Goal: Book appointment/travel/reservation: Book appointment/travel/reservation

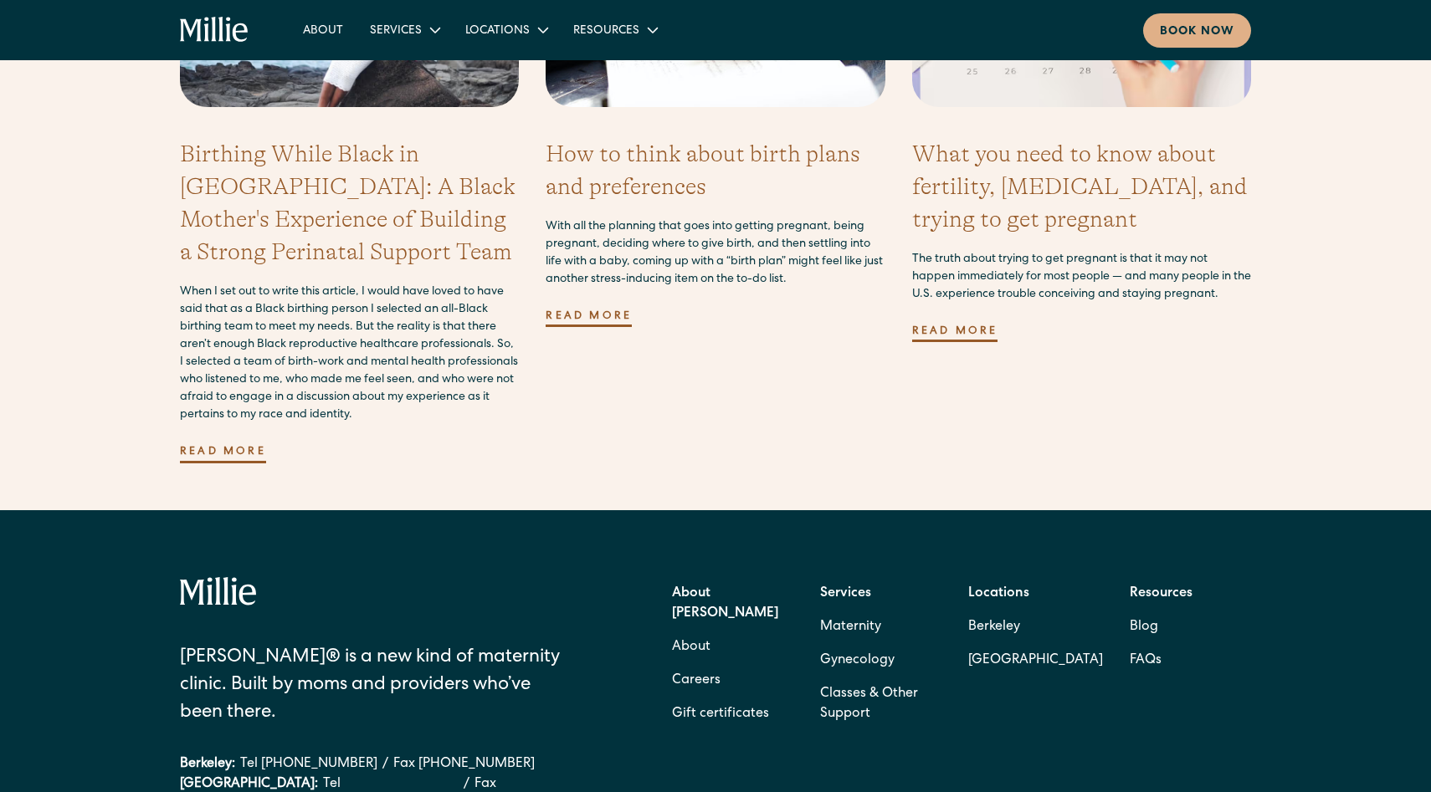
scroll to position [4798, 0]
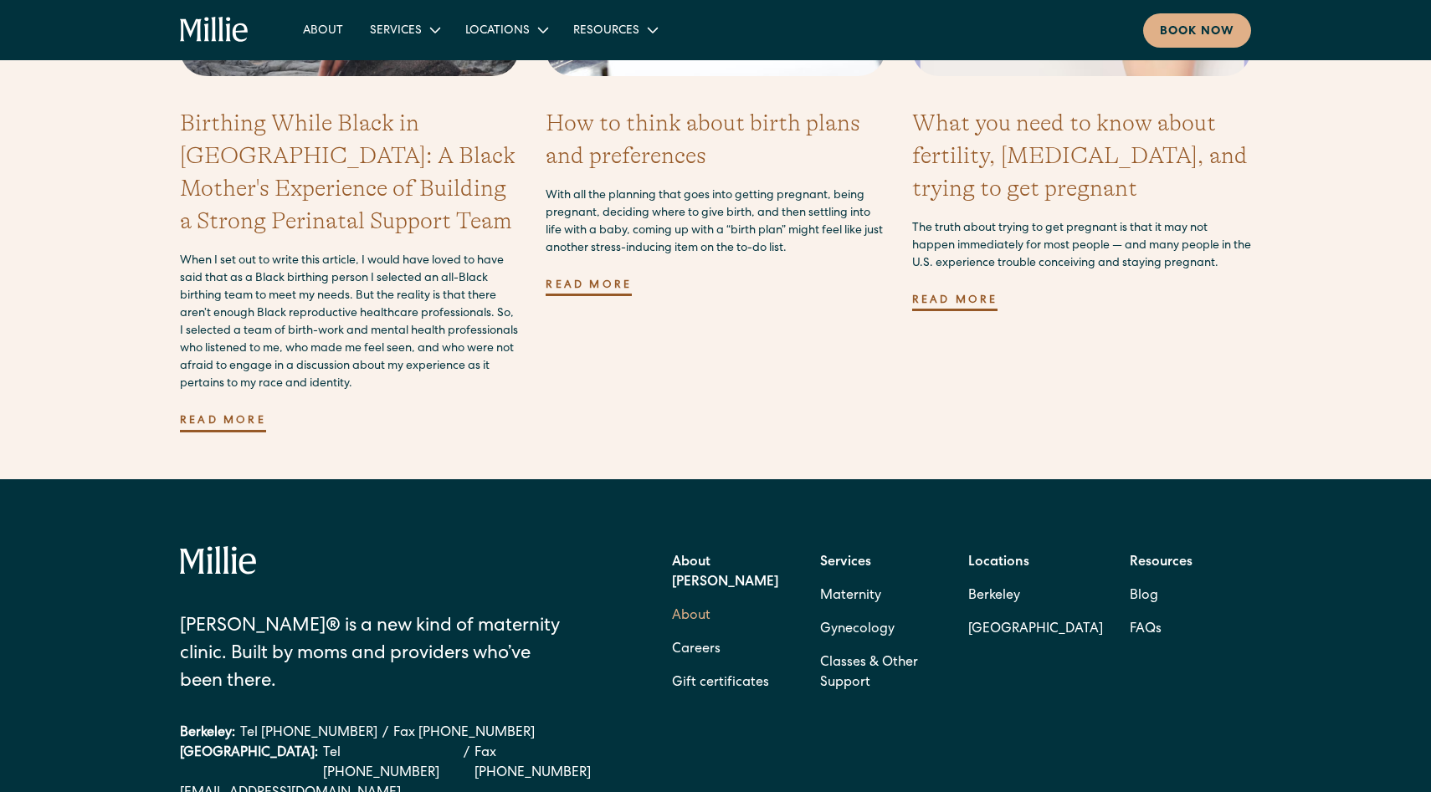
click at [687, 600] on link "About" at bounding box center [691, 616] width 38 height 33
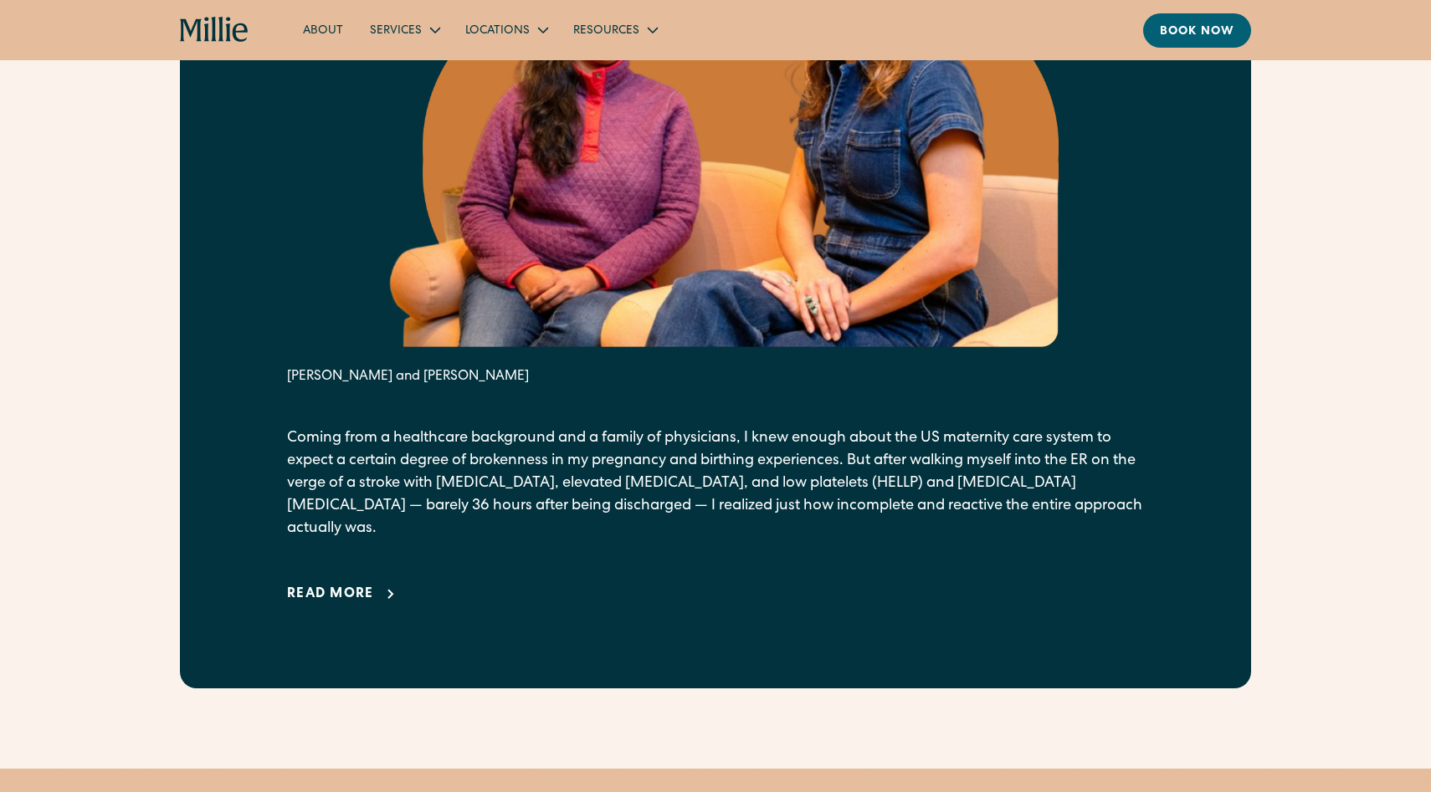
scroll to position [996, 0]
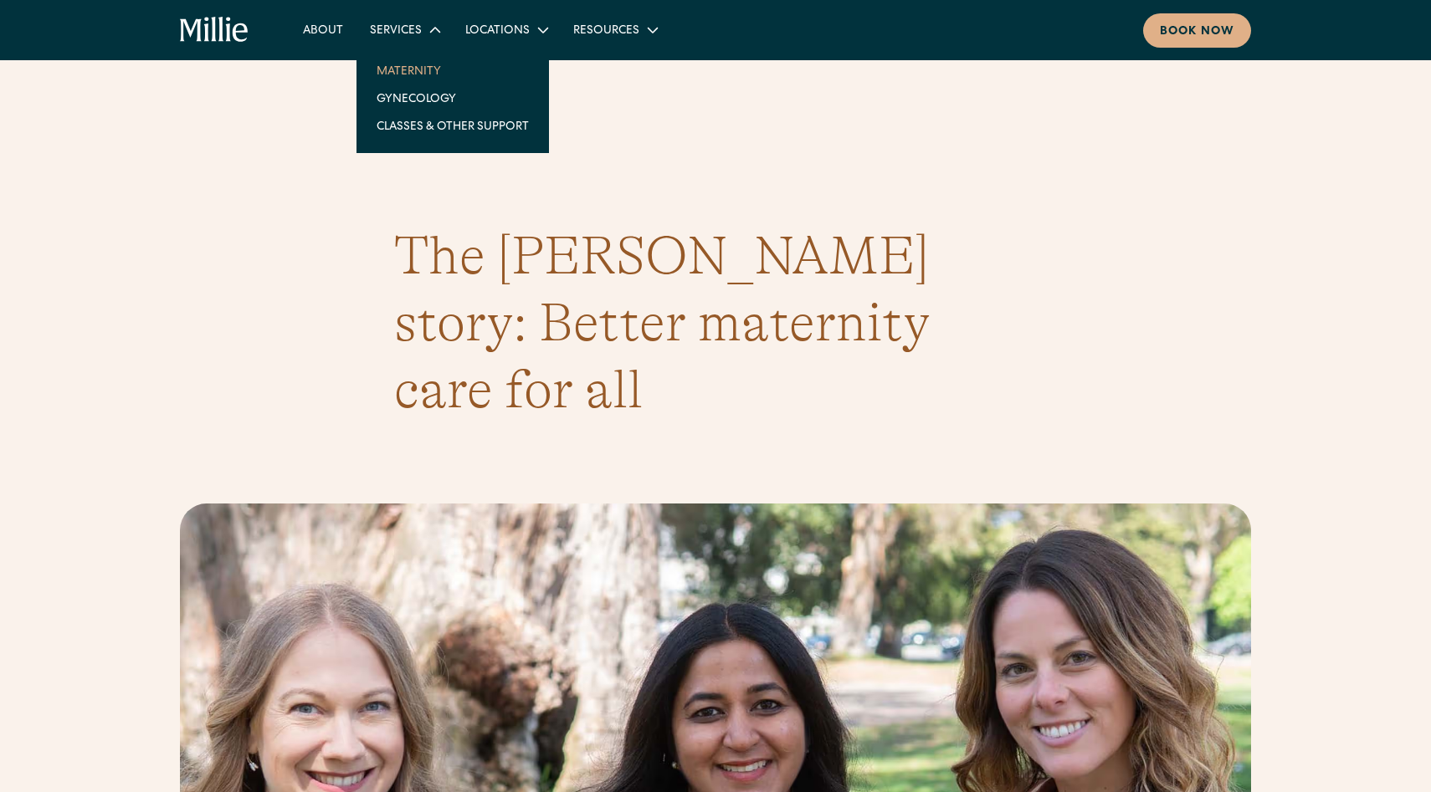
click at [417, 69] on link "Maternity" at bounding box center [452, 71] width 179 height 28
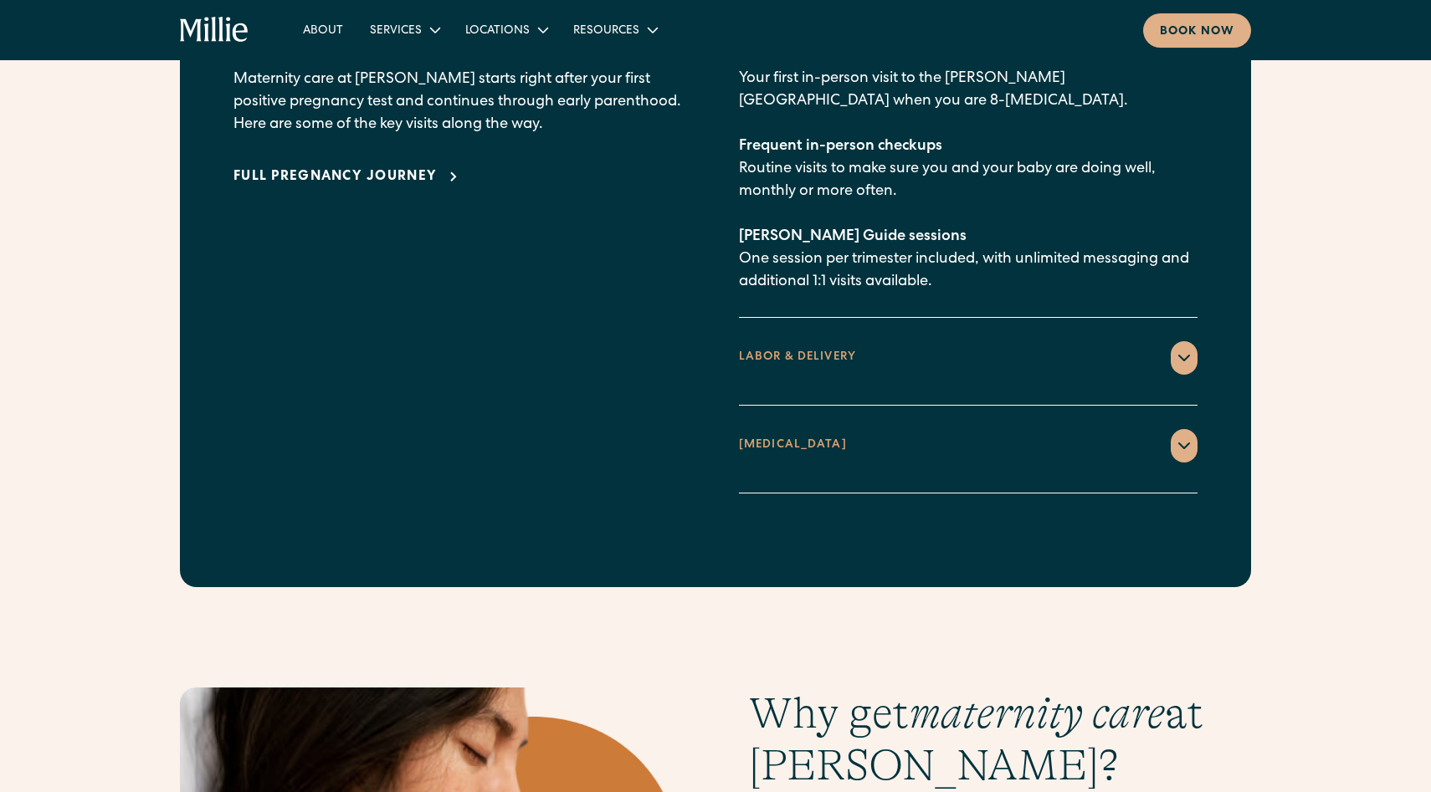
scroll to position [2252, 0]
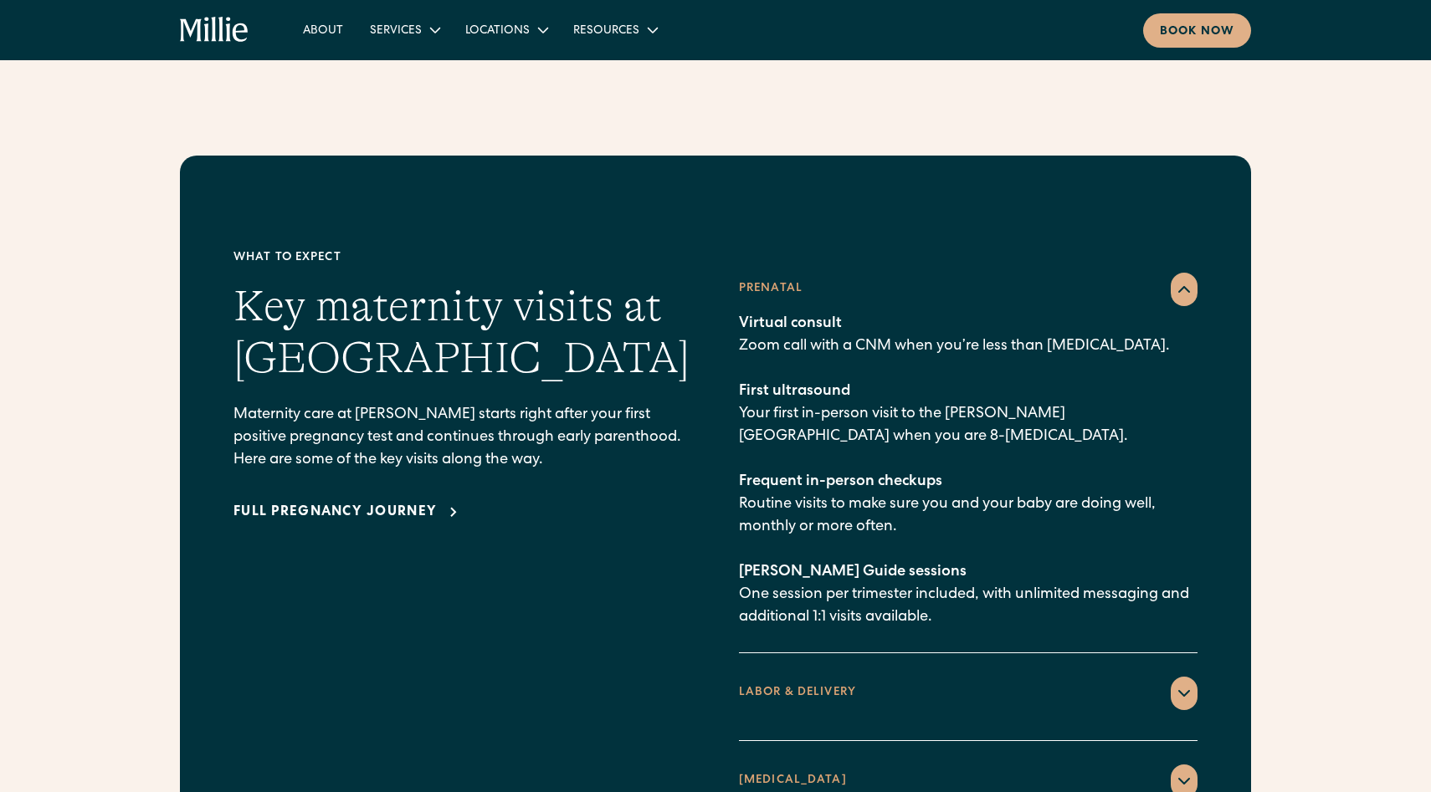
click at [417, 503] on div "Full pregnancy journey" at bounding box center [334, 513] width 203 height 20
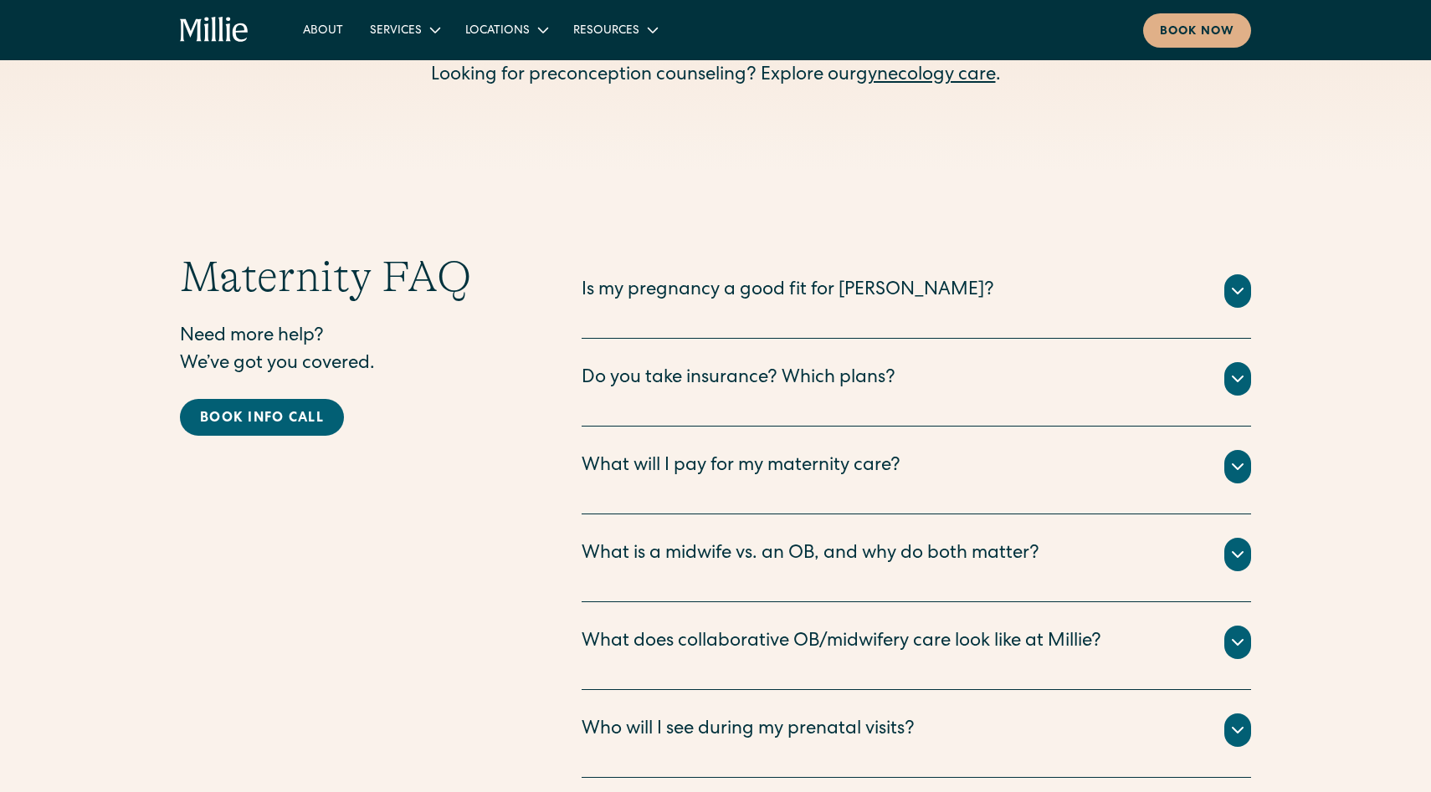
scroll to position [5387, 0]
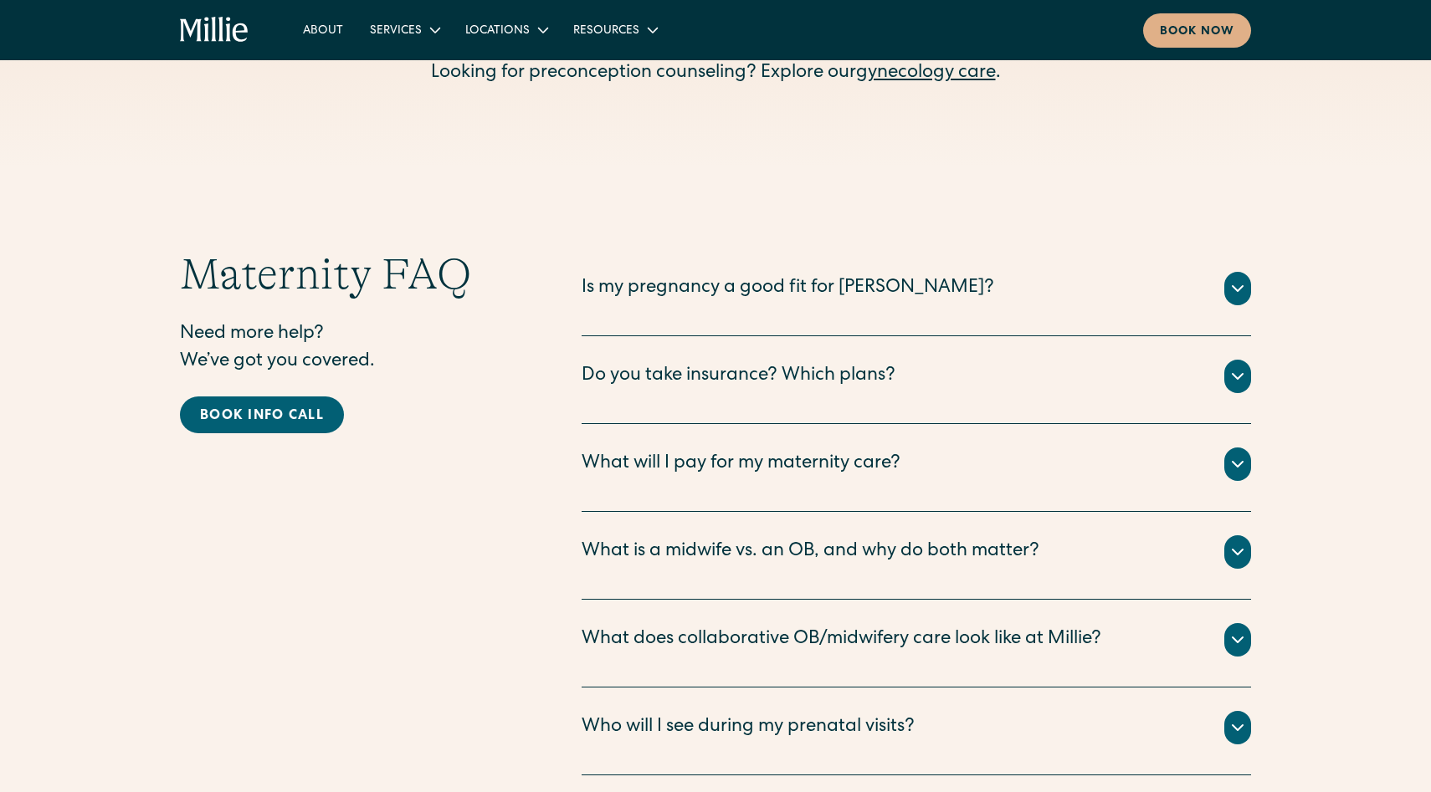
click at [753, 539] on div "What is a midwife vs. an OB, and why do both matter?" at bounding box center [811, 553] width 458 height 28
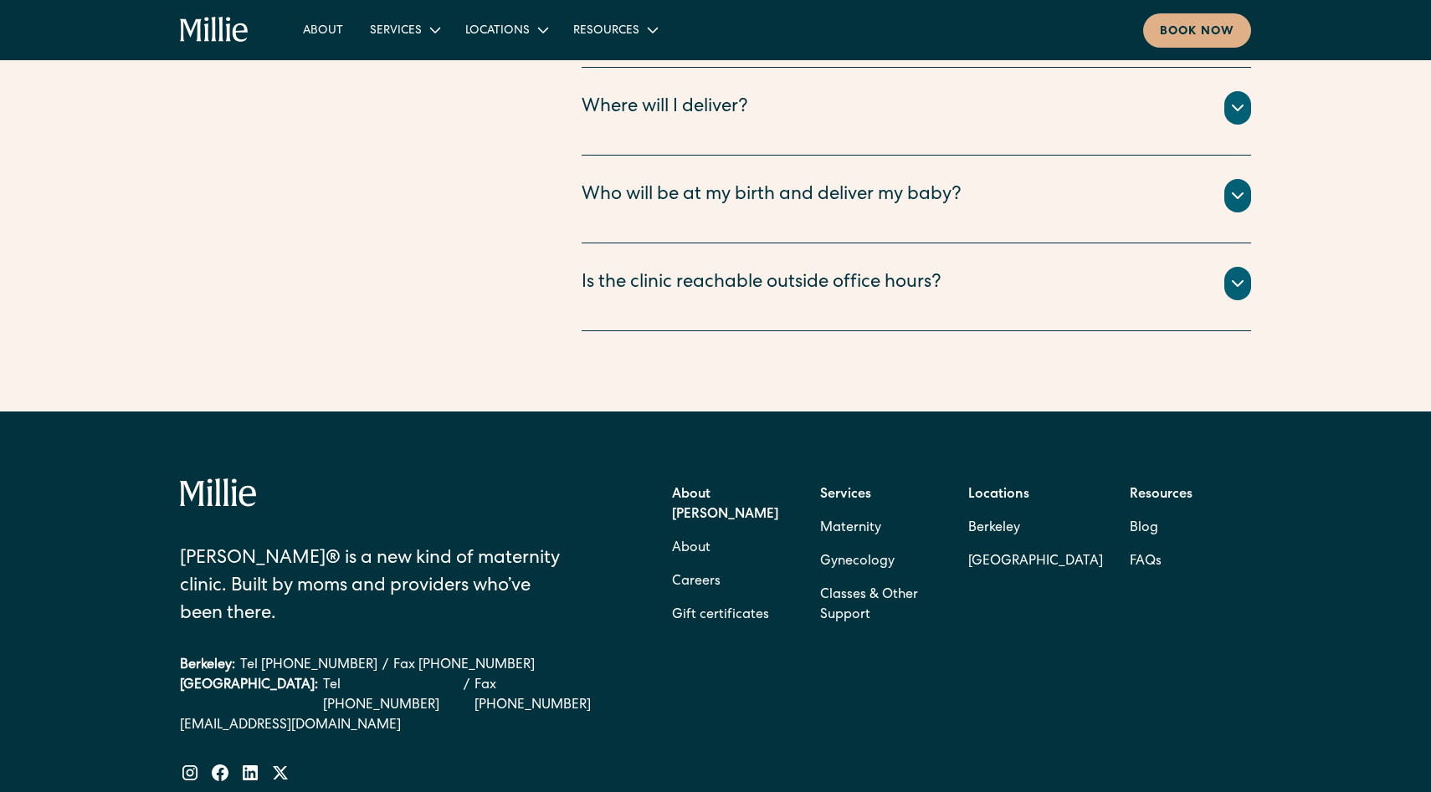
scroll to position [6872, 0]
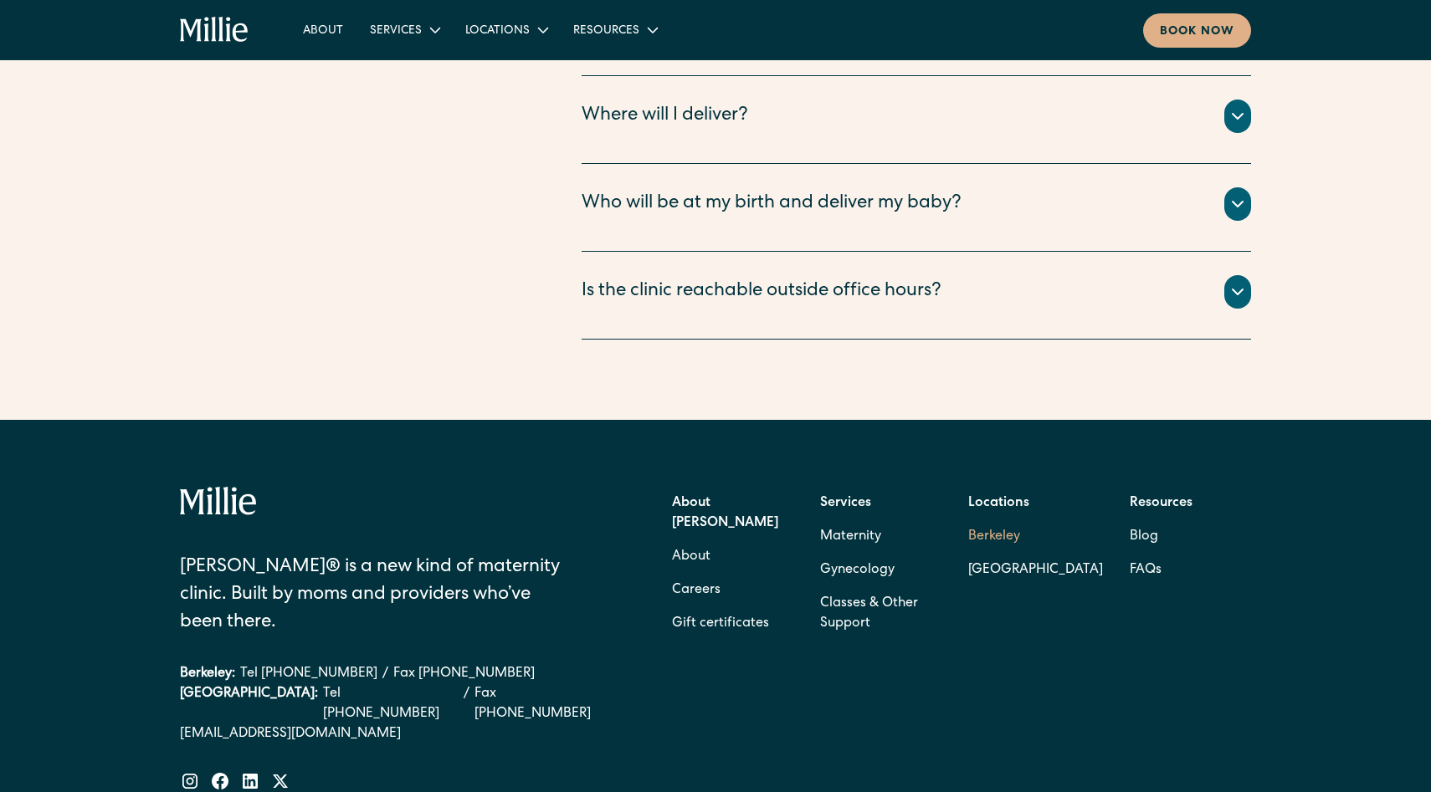
click at [997, 520] on link "Berkeley" at bounding box center [1035, 536] width 135 height 33
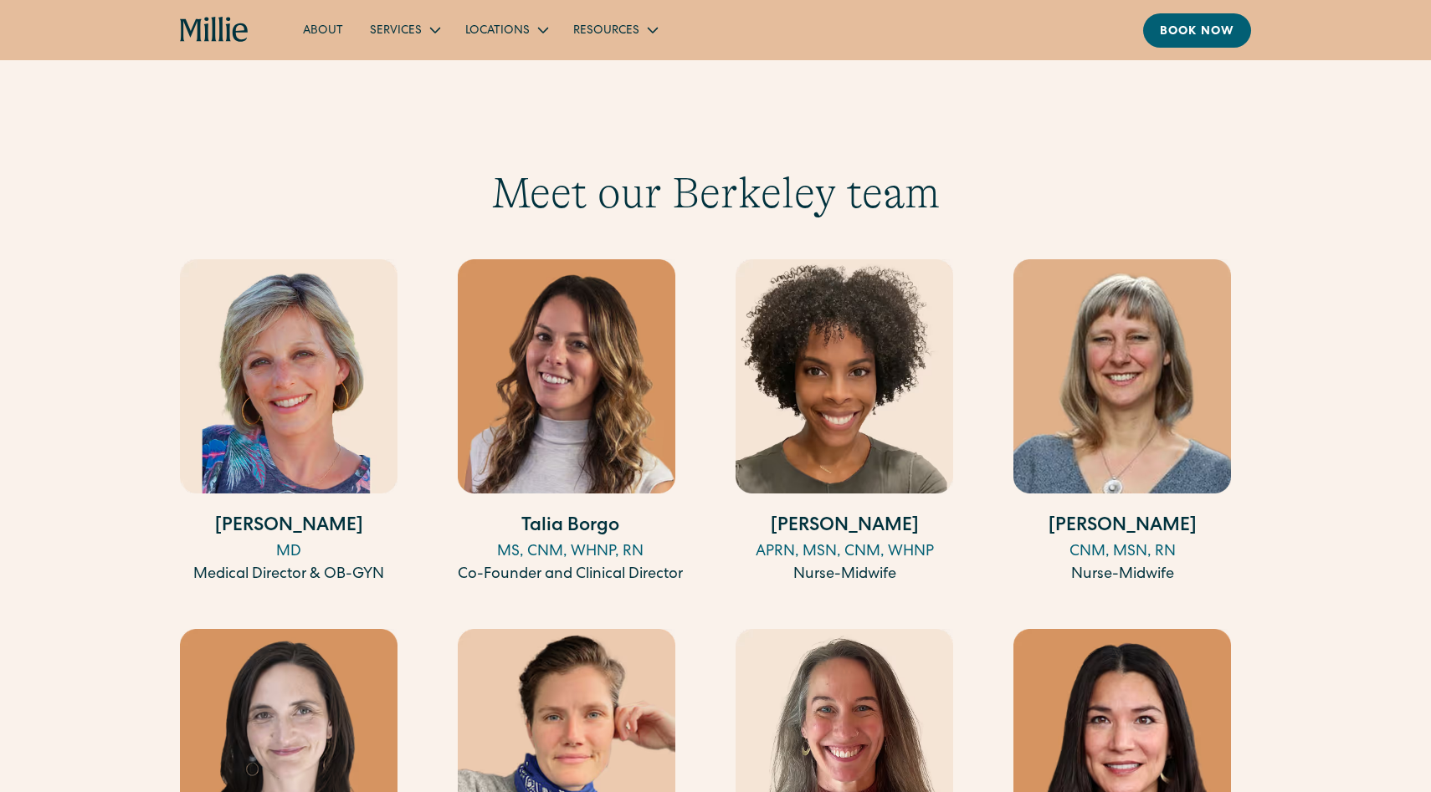
scroll to position [1597, 0]
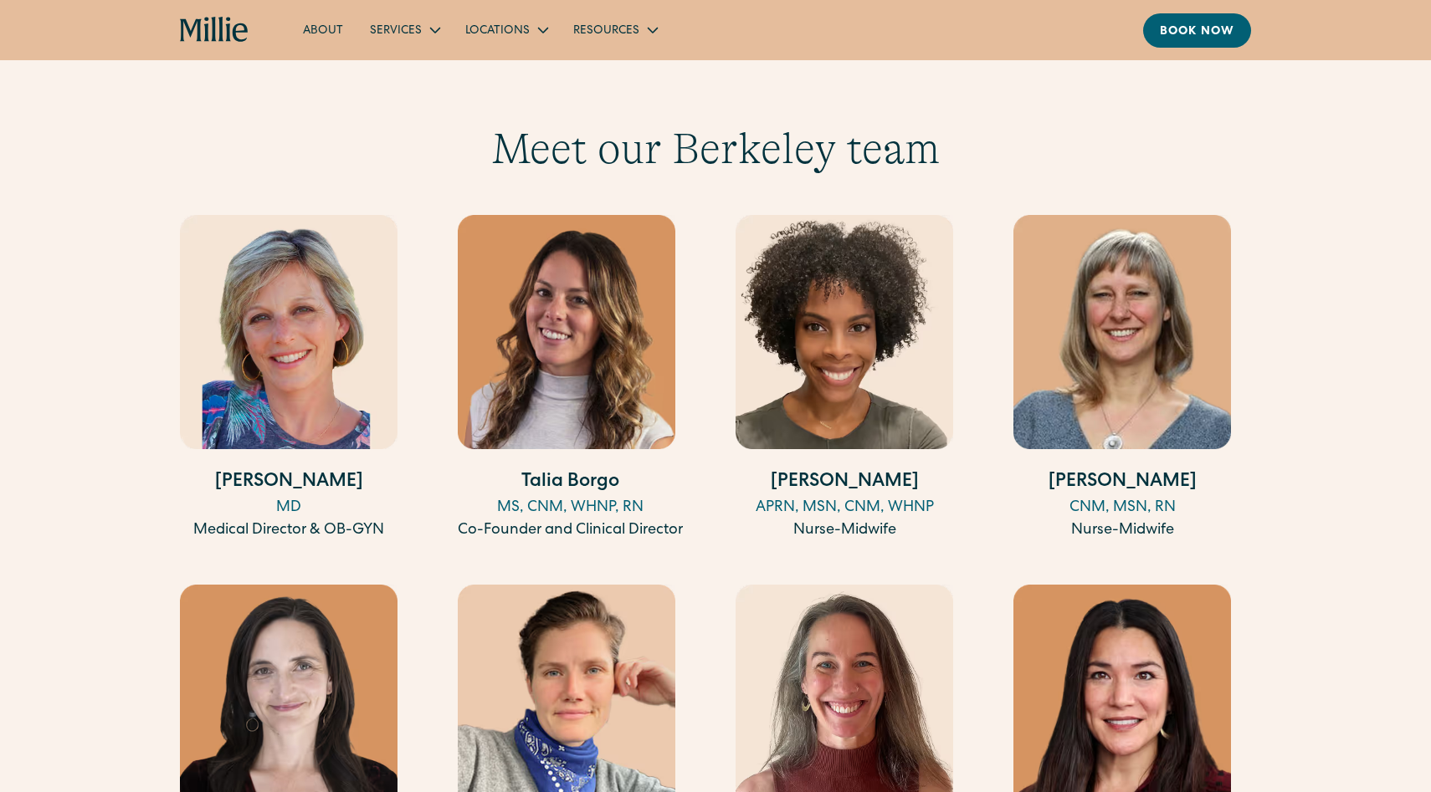
click at [326, 341] on img at bounding box center [289, 332] width 218 height 234
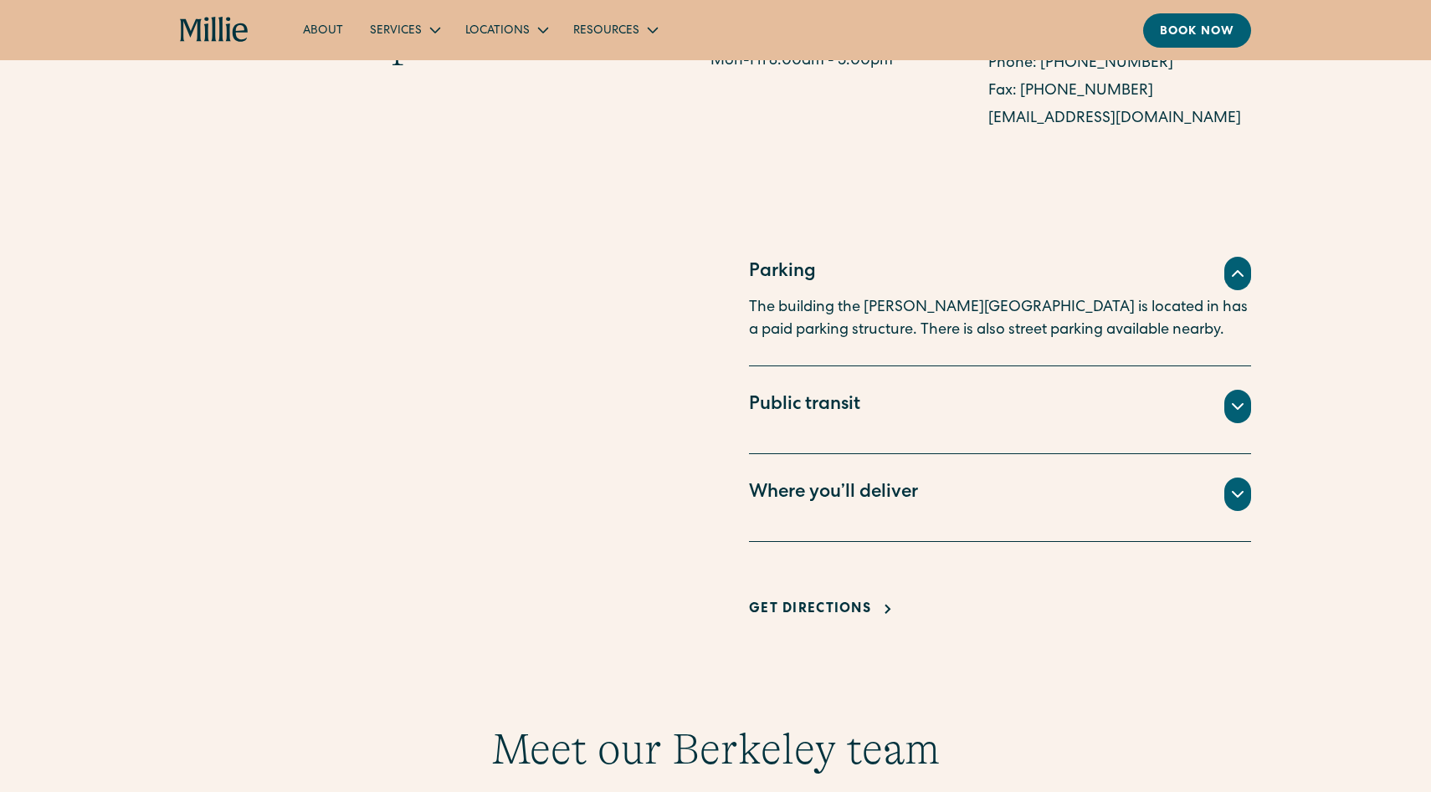
scroll to position [988, 0]
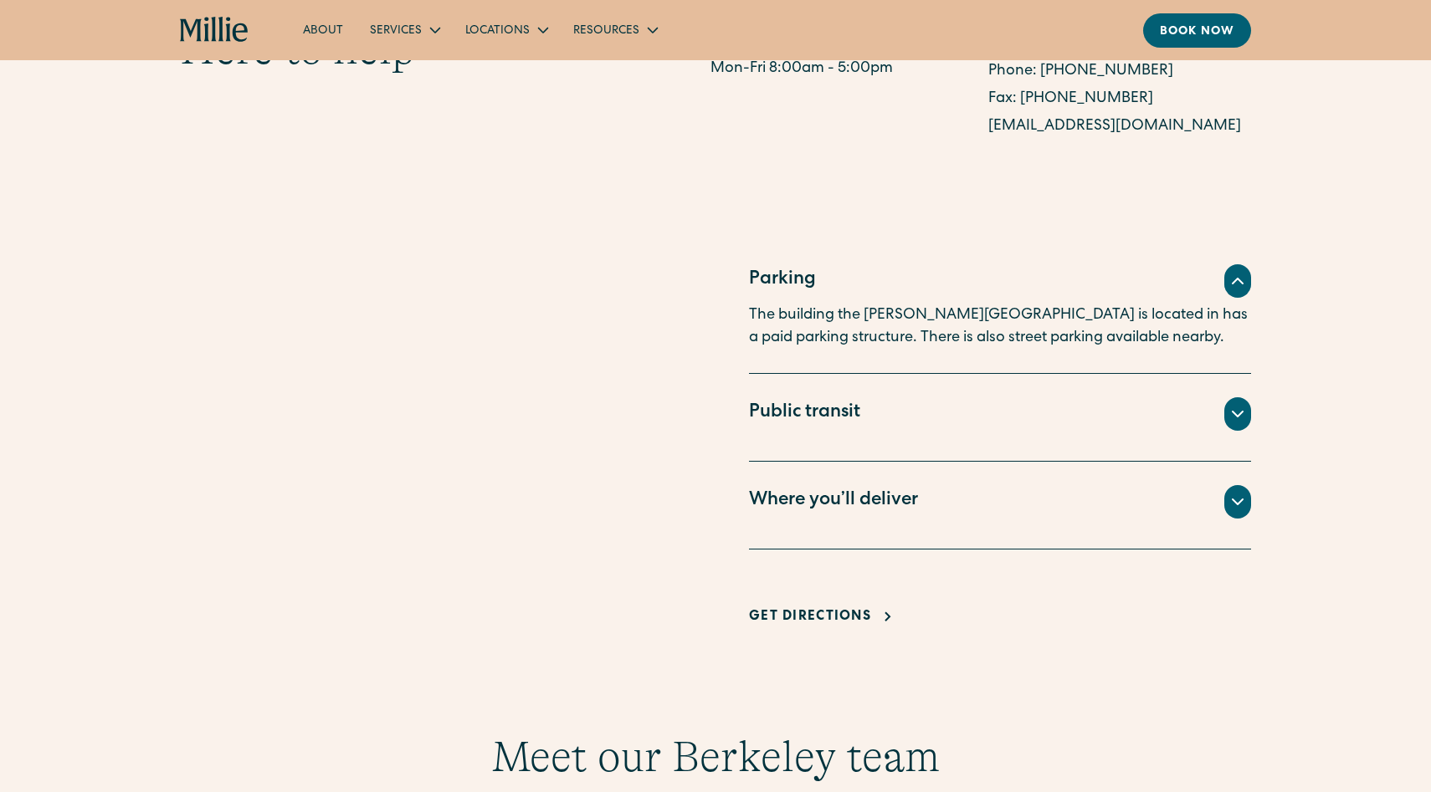
click at [864, 506] on div "Where you’ll deliver" at bounding box center [833, 502] width 169 height 28
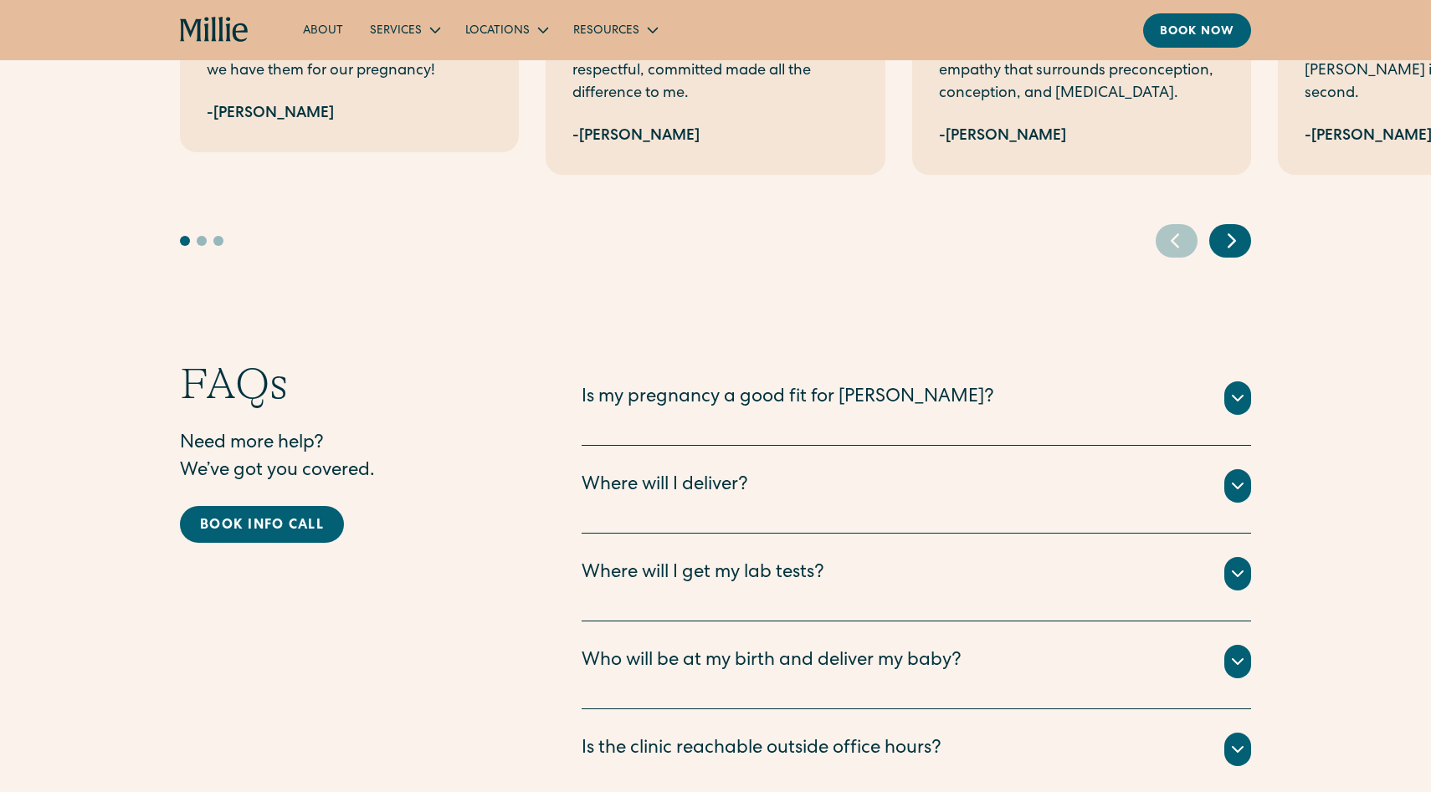
scroll to position [4062, 0]
click at [1238, 389] on icon at bounding box center [1238, 399] width 20 height 20
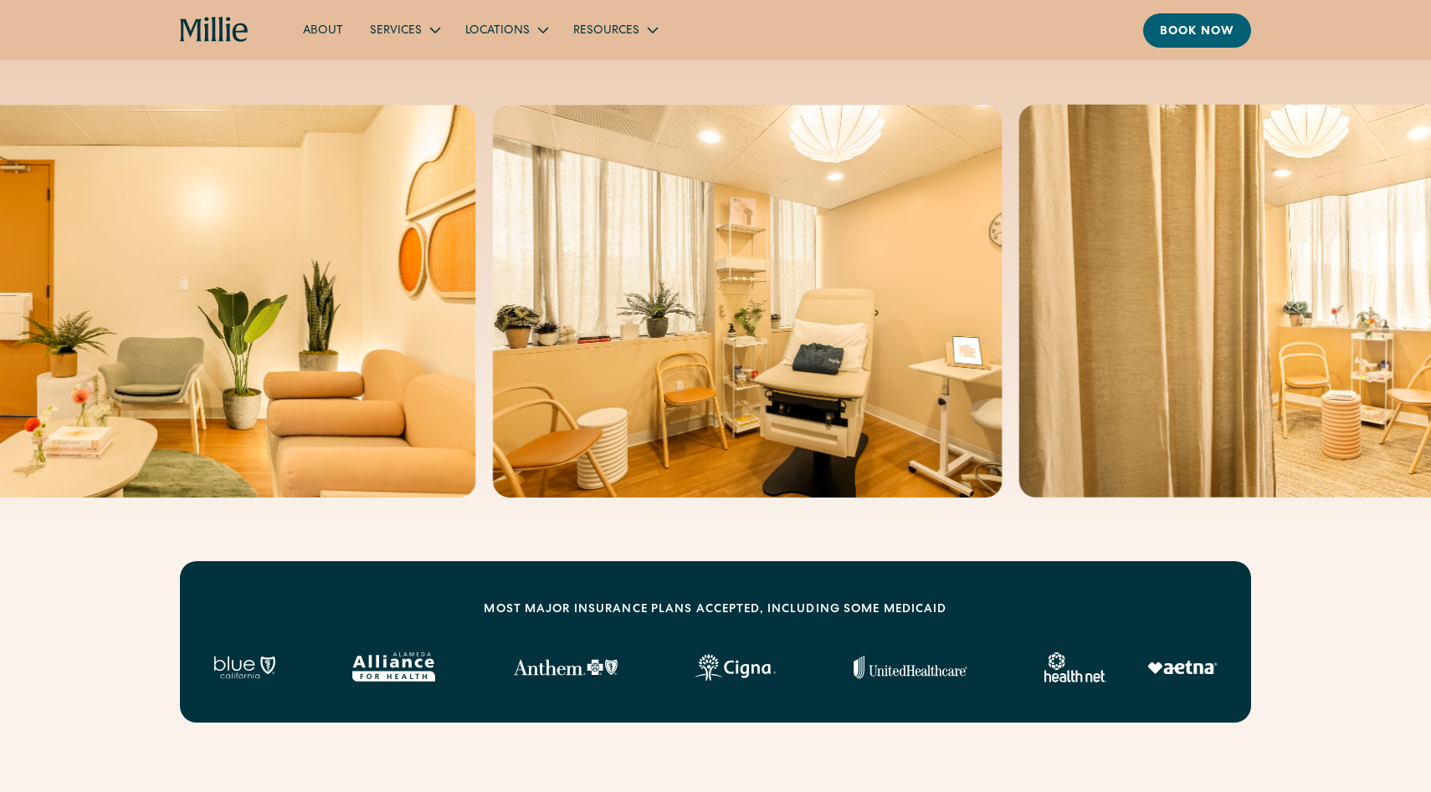
scroll to position [0, 0]
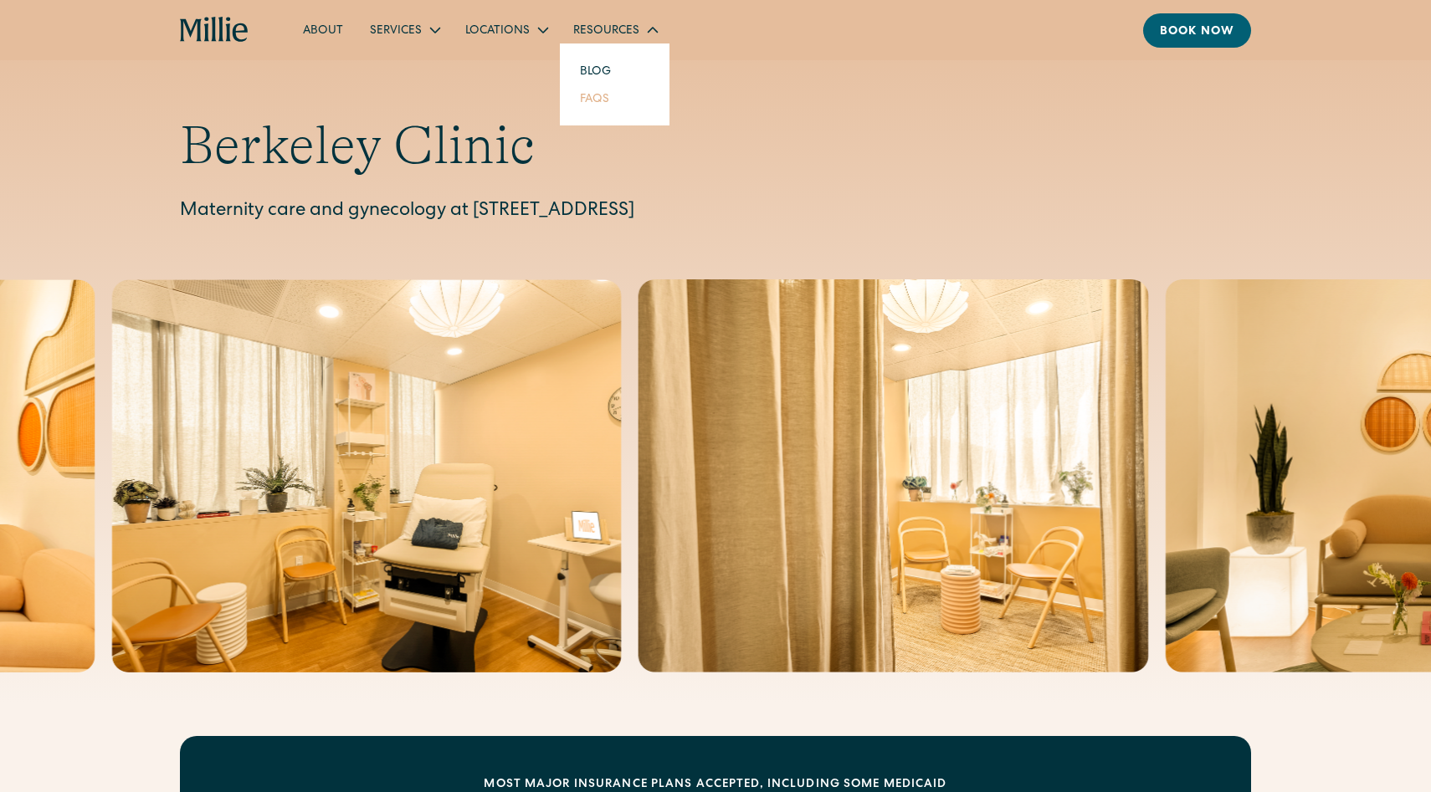
click at [606, 100] on link "FAQs" at bounding box center [594, 99] width 56 height 28
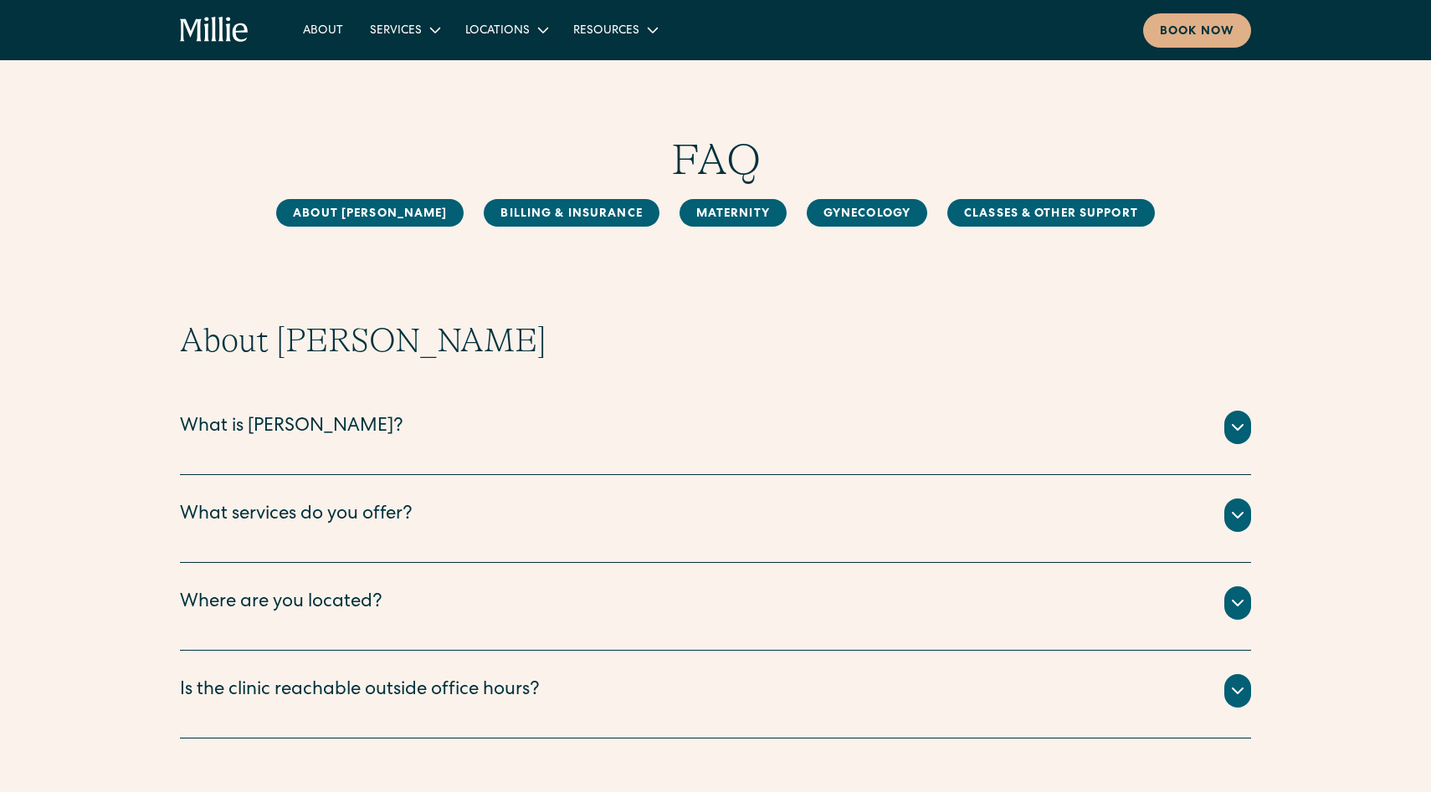
click at [426, 513] on div "What services do you offer?" at bounding box center [715, 515] width 1071 height 33
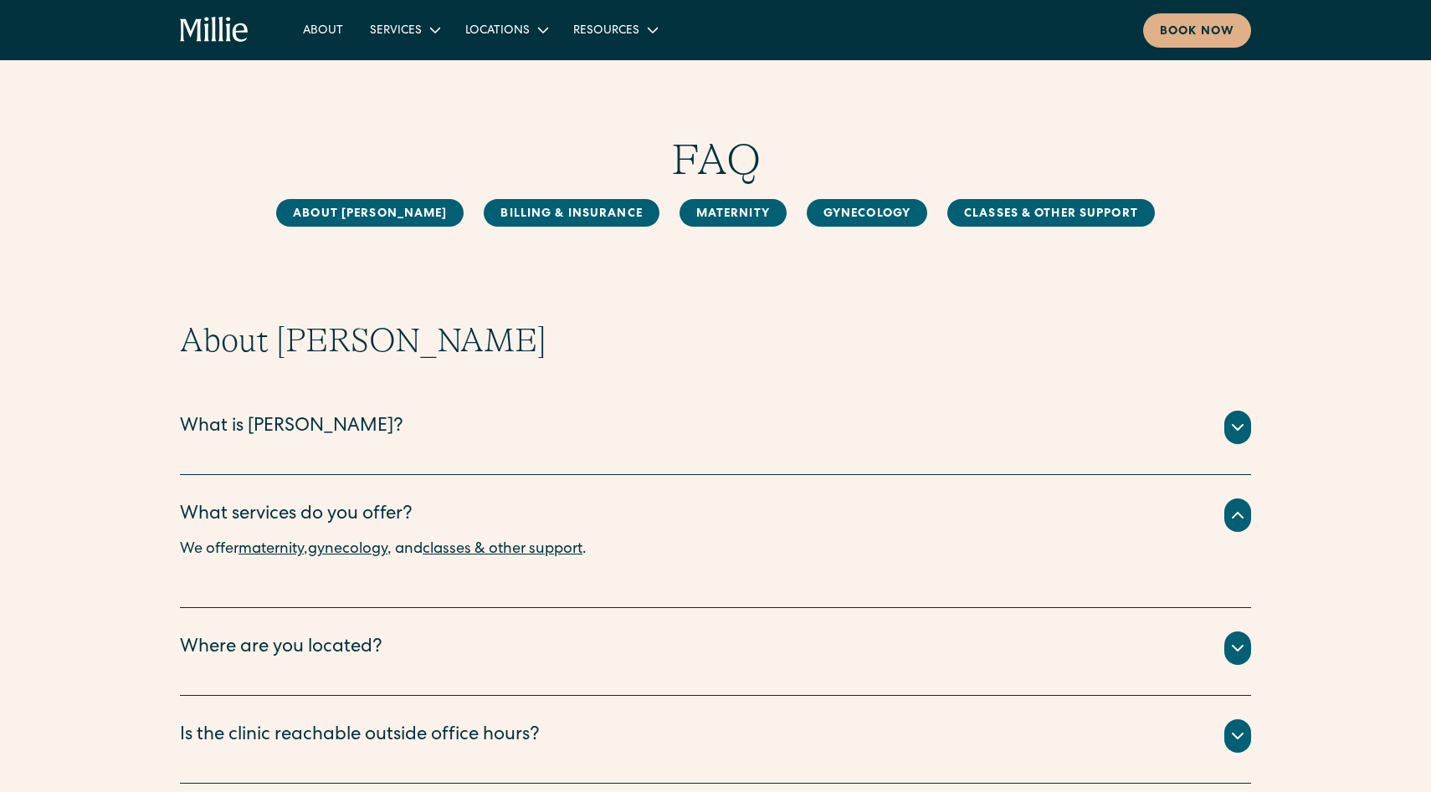
scroll to position [112, 0]
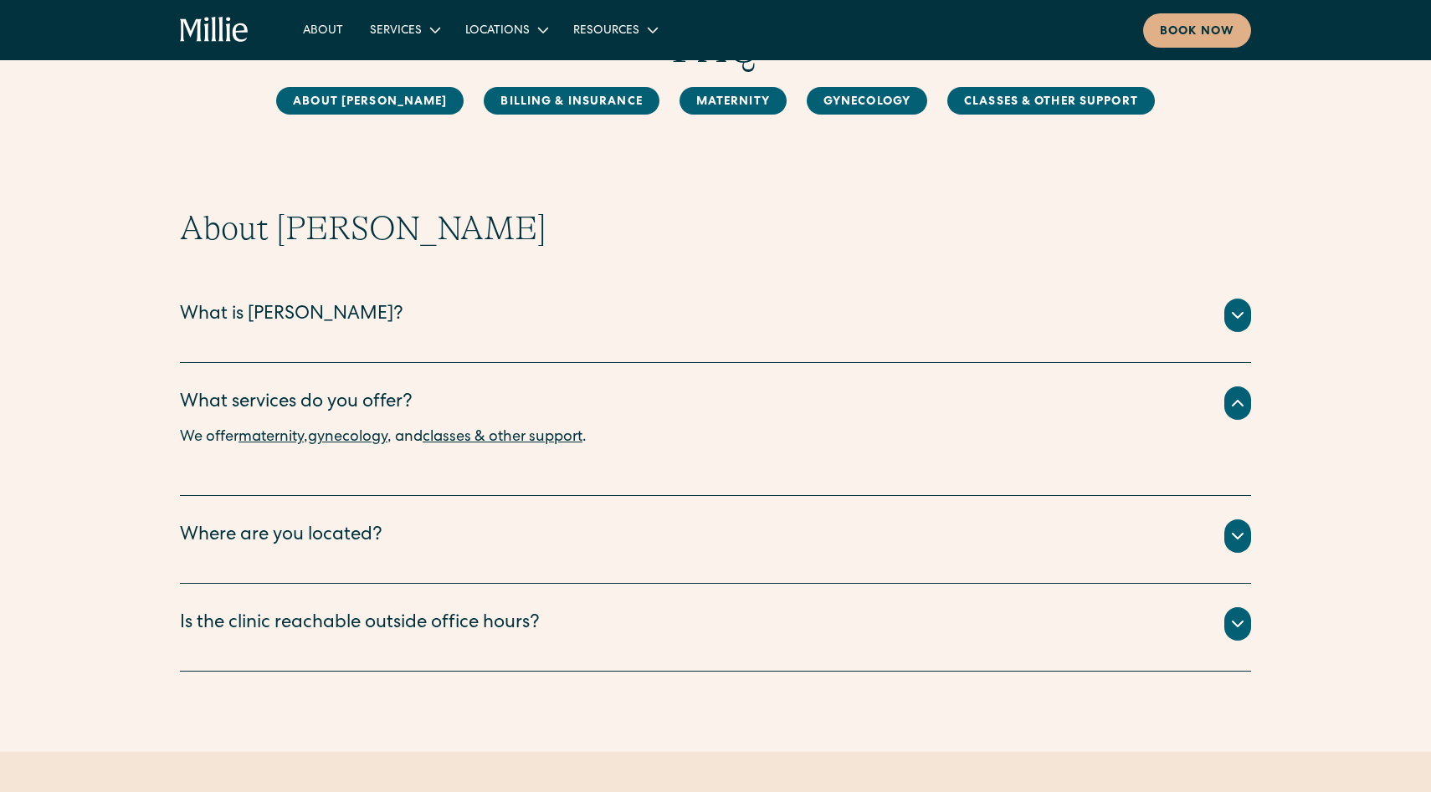
click at [289, 438] on link "maternity" at bounding box center [270, 437] width 65 height 15
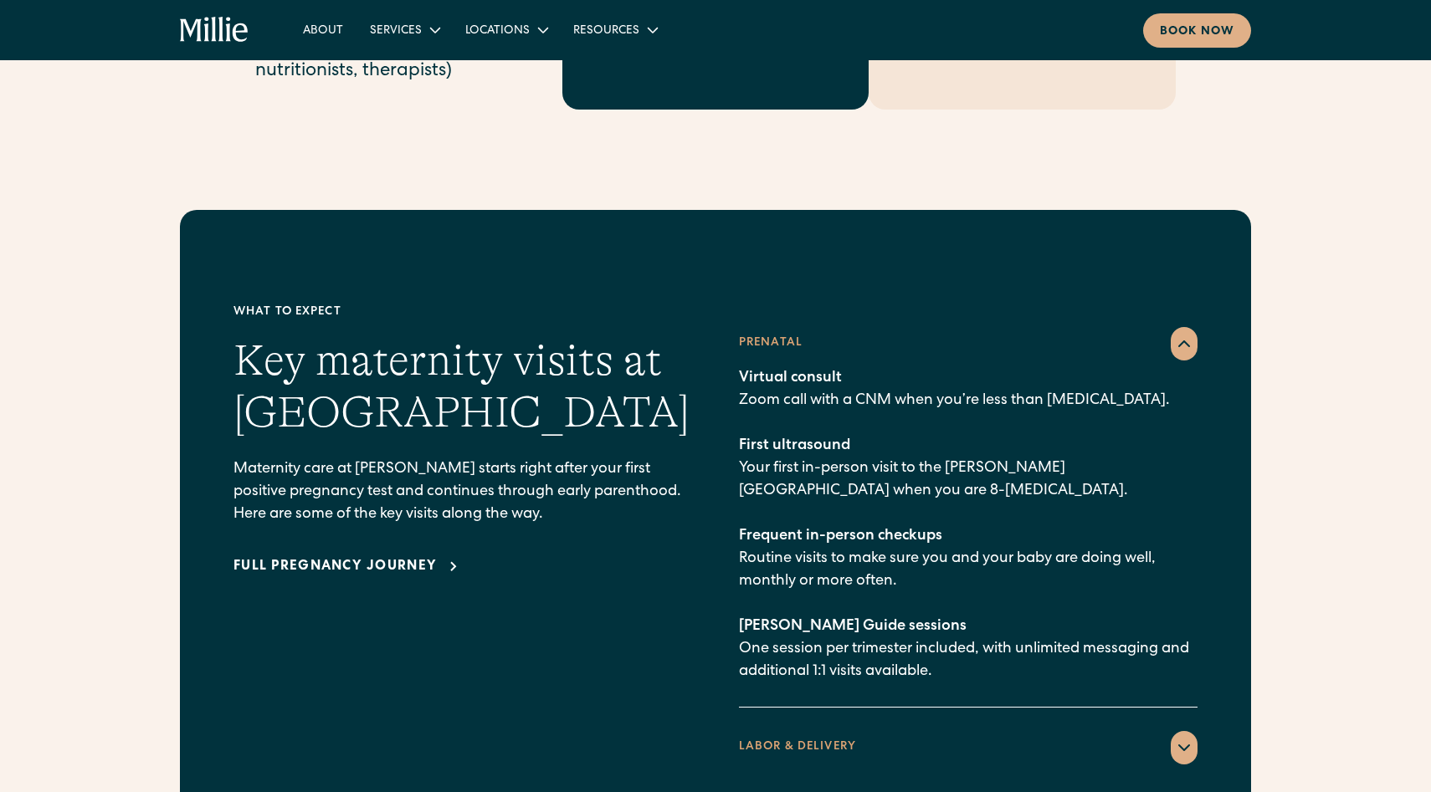
scroll to position [2197, 0]
click at [839, 441] on p "Virtual consult Zoom call with a CNM when you’re less than 8 weeks pregnant. Fi…" at bounding box center [968, 526] width 459 height 316
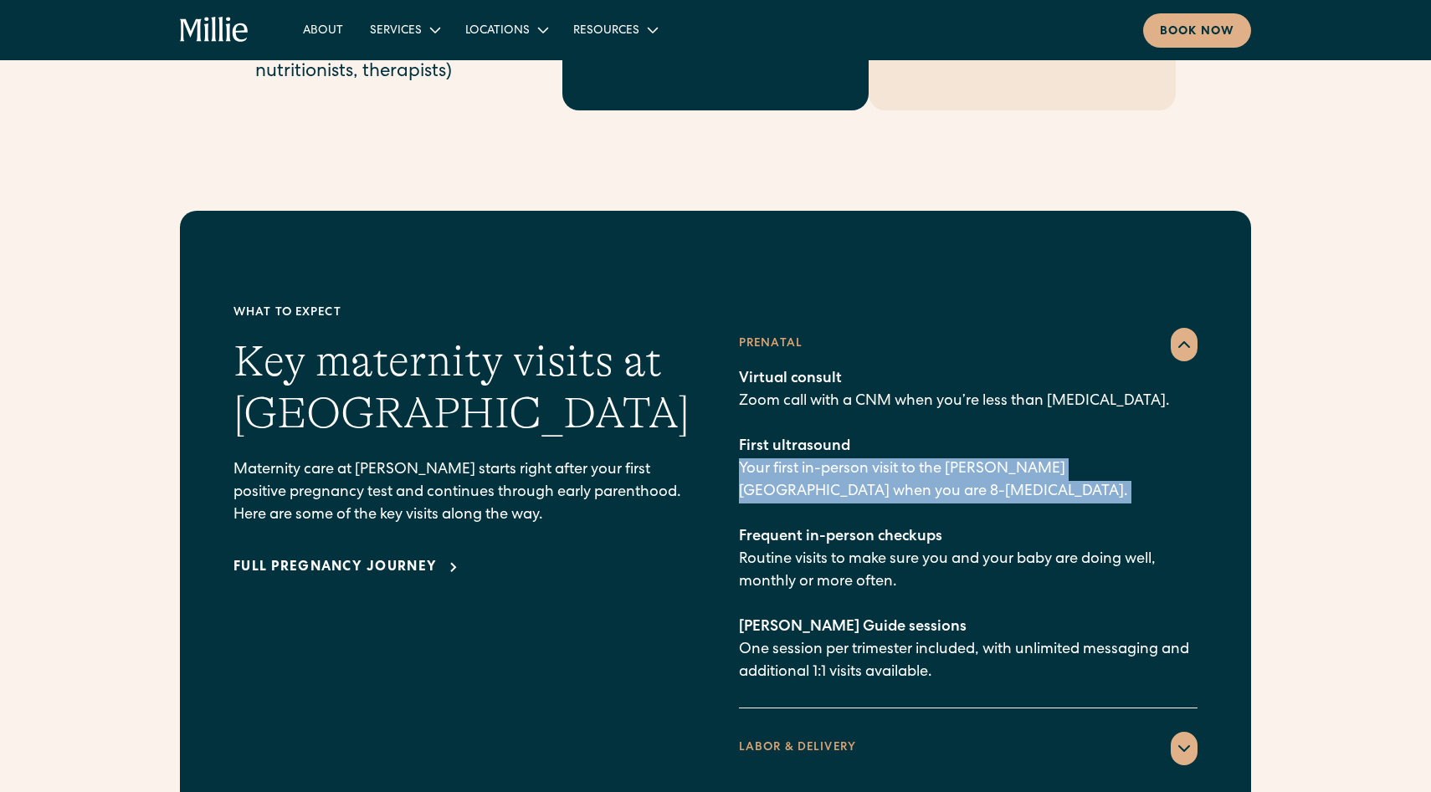
click at [839, 441] on p "Virtual consult Zoom call with a CNM when you’re less than 8 weeks pregnant. Fi…" at bounding box center [968, 526] width 459 height 316
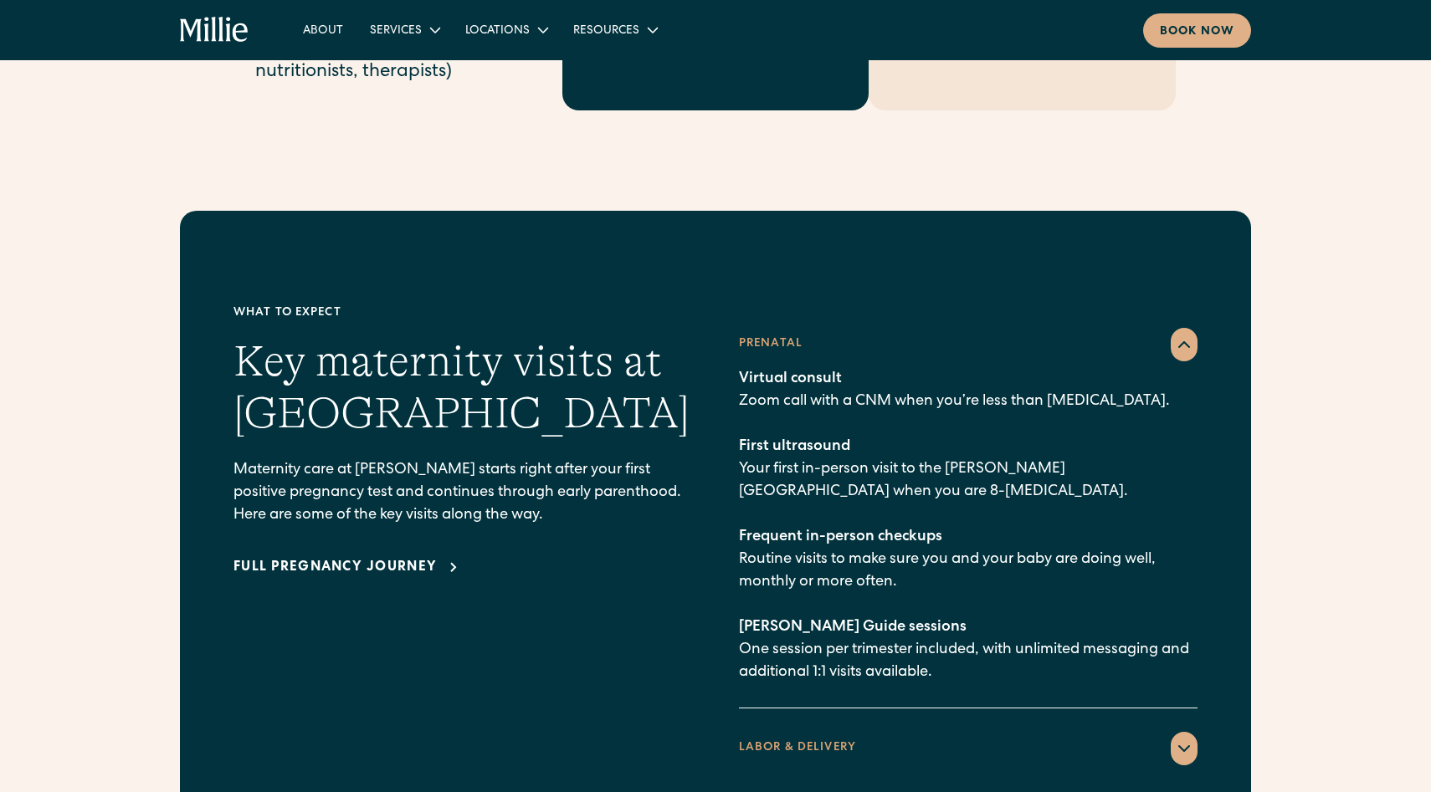
click at [807, 530] on span "Frequent in-person checkups" at bounding box center [840, 537] width 203 height 15
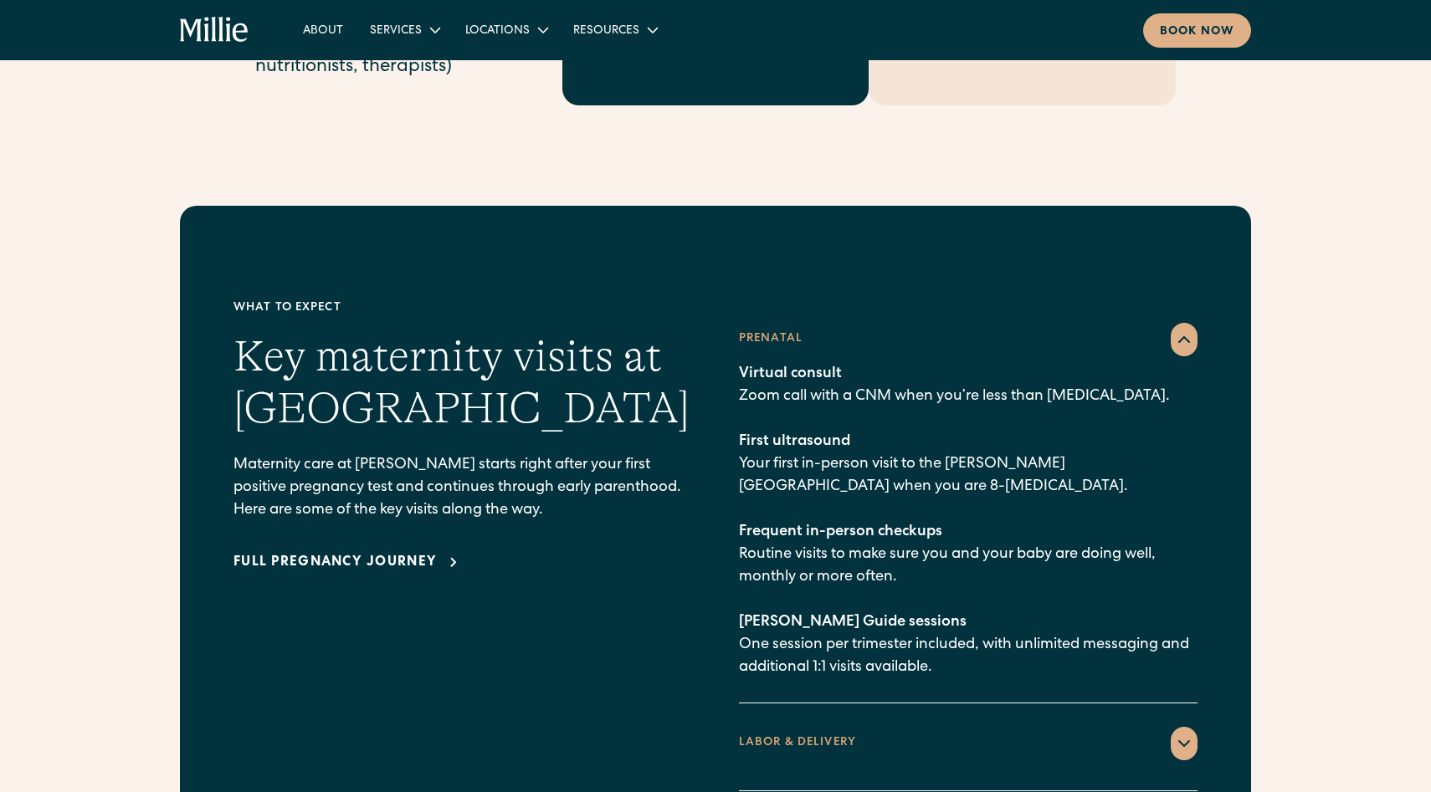
click at [815, 524] on p "Virtual consult Zoom call with a CNM when you’re less than 8 weeks pregnant. Fi…" at bounding box center [968, 521] width 459 height 316
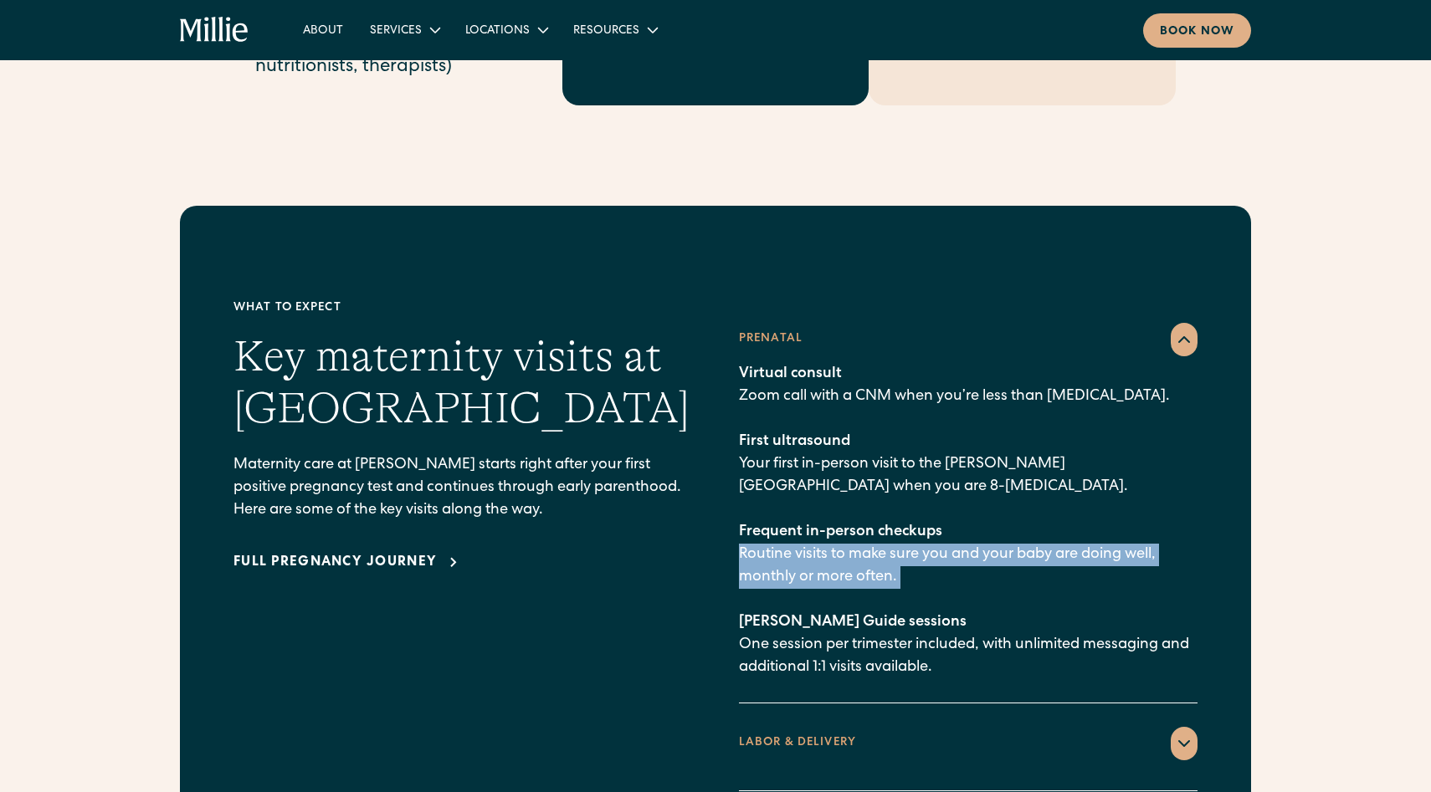
click at [815, 524] on p "Virtual consult Zoom call with a CNM when you’re less than 8 weeks pregnant. Fi…" at bounding box center [968, 521] width 459 height 316
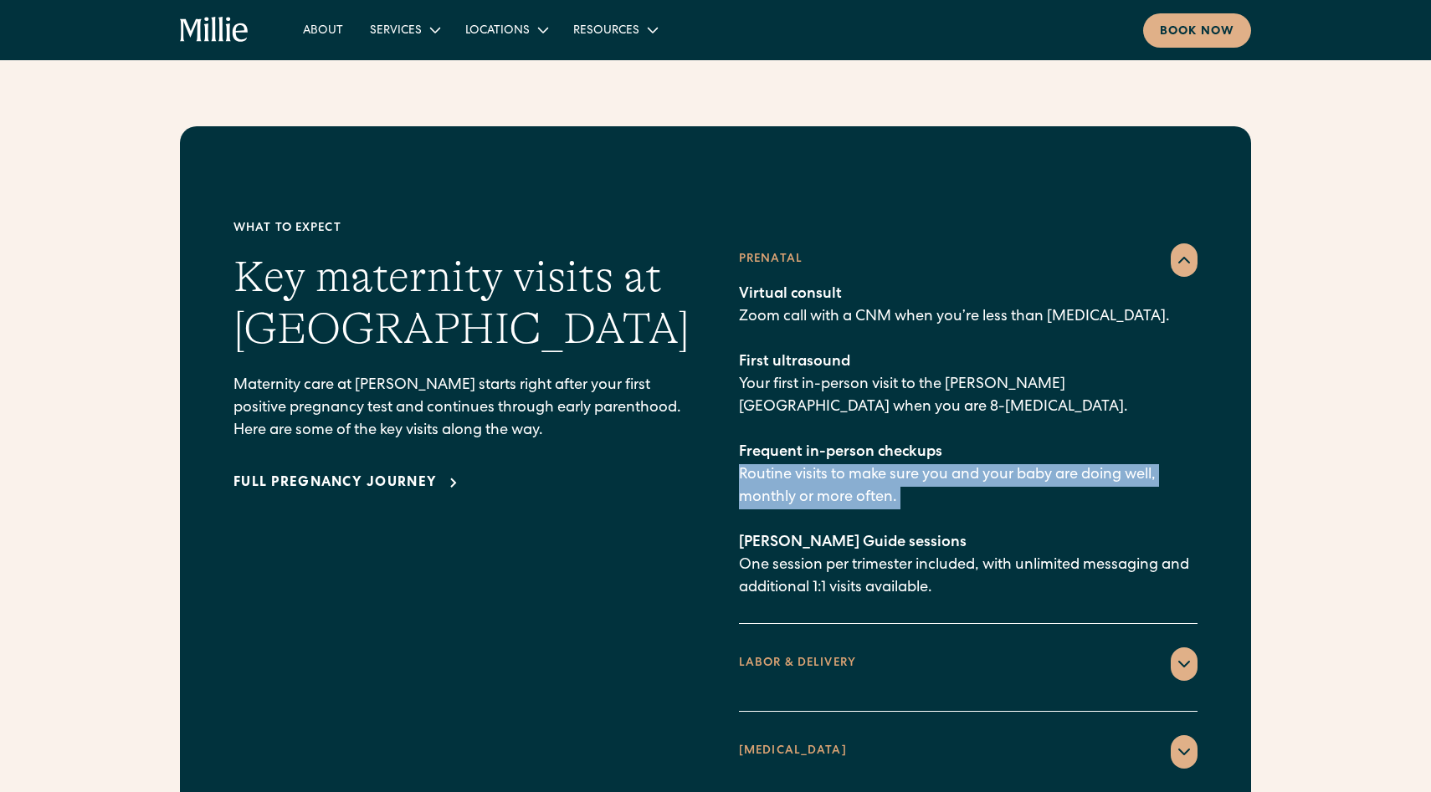
scroll to position [2286, 0]
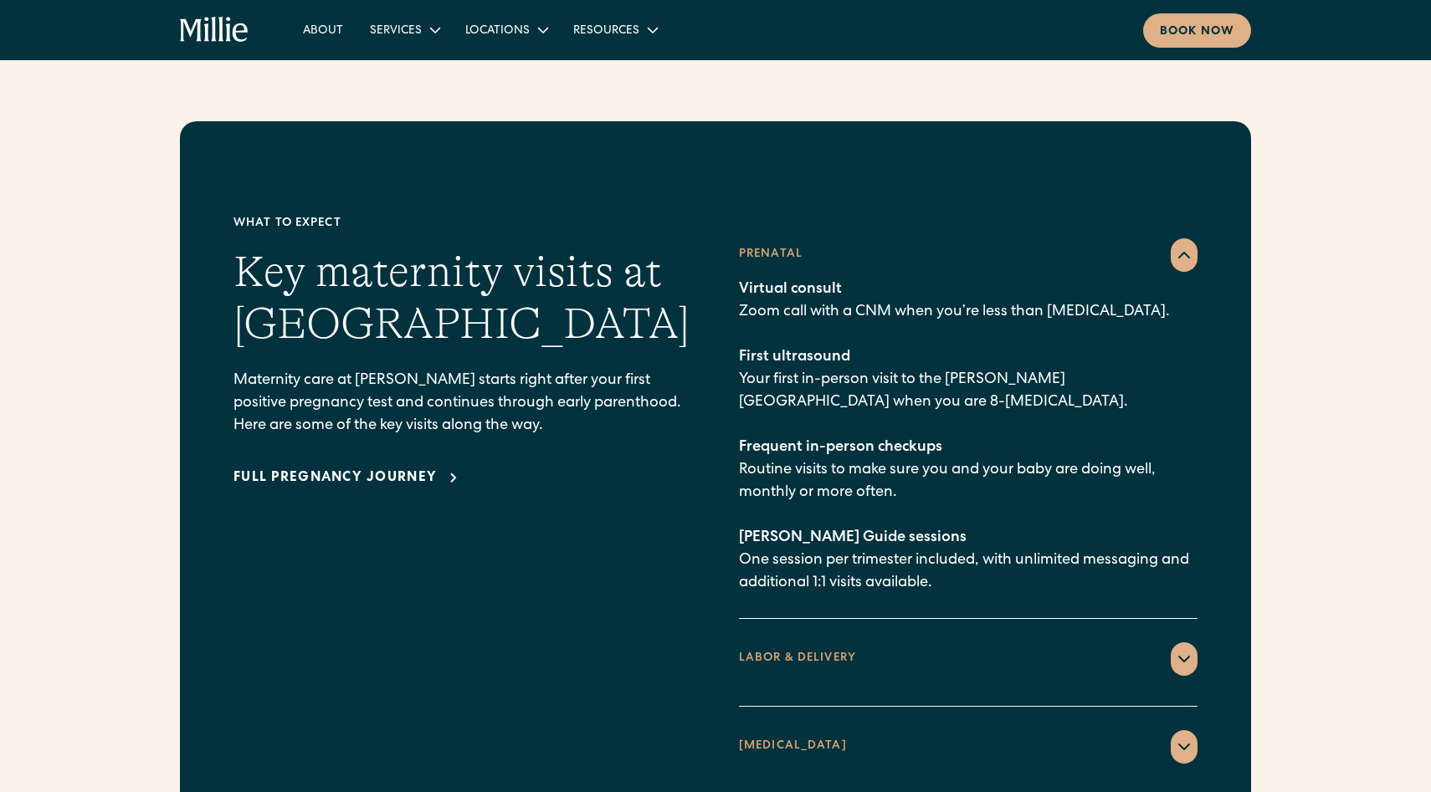
click at [815, 527] on p "Virtual consult Zoom call with a CNM when you’re less than 8 weeks pregnant. Fi…" at bounding box center [968, 437] width 459 height 316
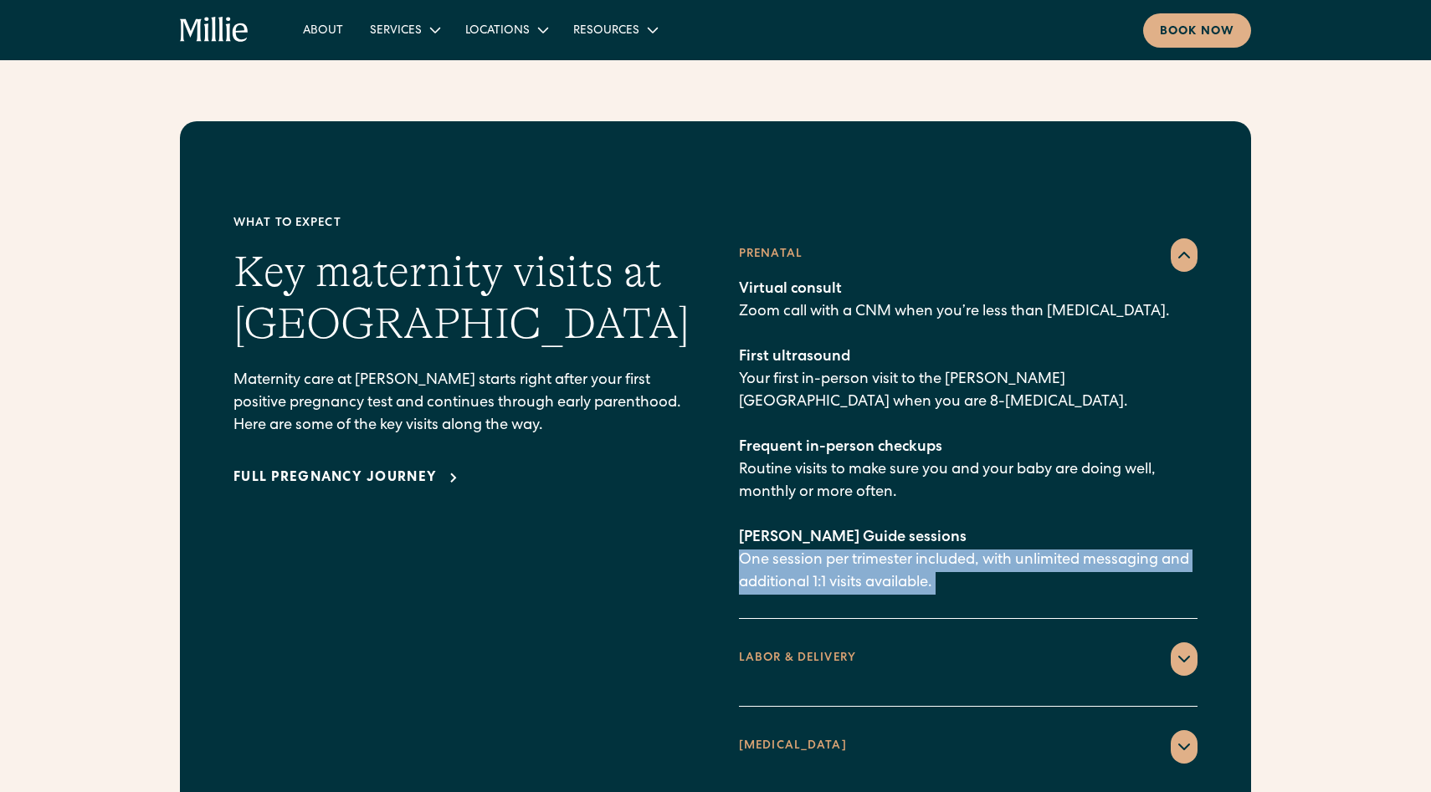
click at [815, 527] on p "Virtual consult Zoom call with a CNM when you’re less than 8 weeks pregnant. Fi…" at bounding box center [968, 437] width 459 height 316
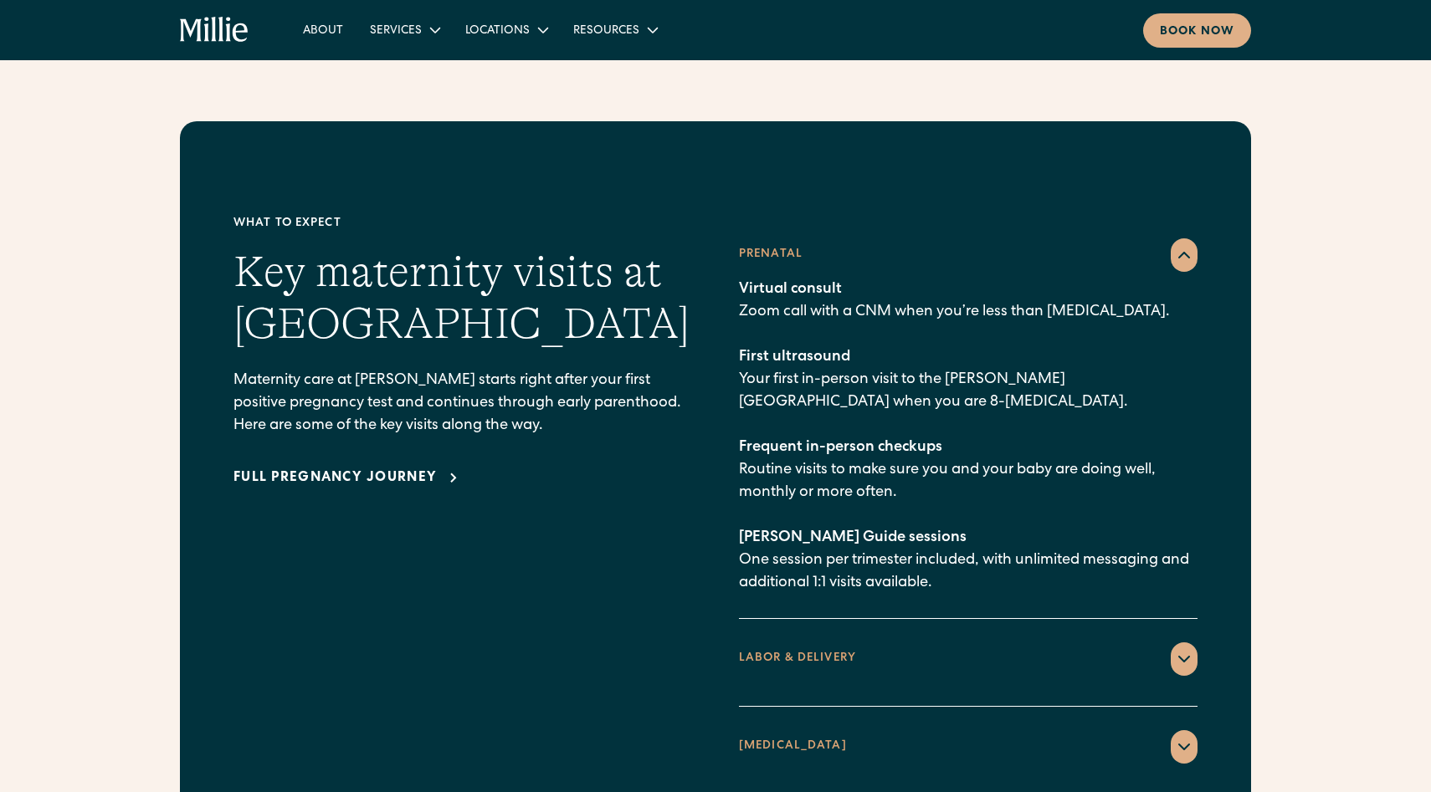
click at [820, 454] on p "Virtual consult Zoom call with a CNM when you’re less than 8 weeks pregnant. Fi…" at bounding box center [968, 437] width 459 height 316
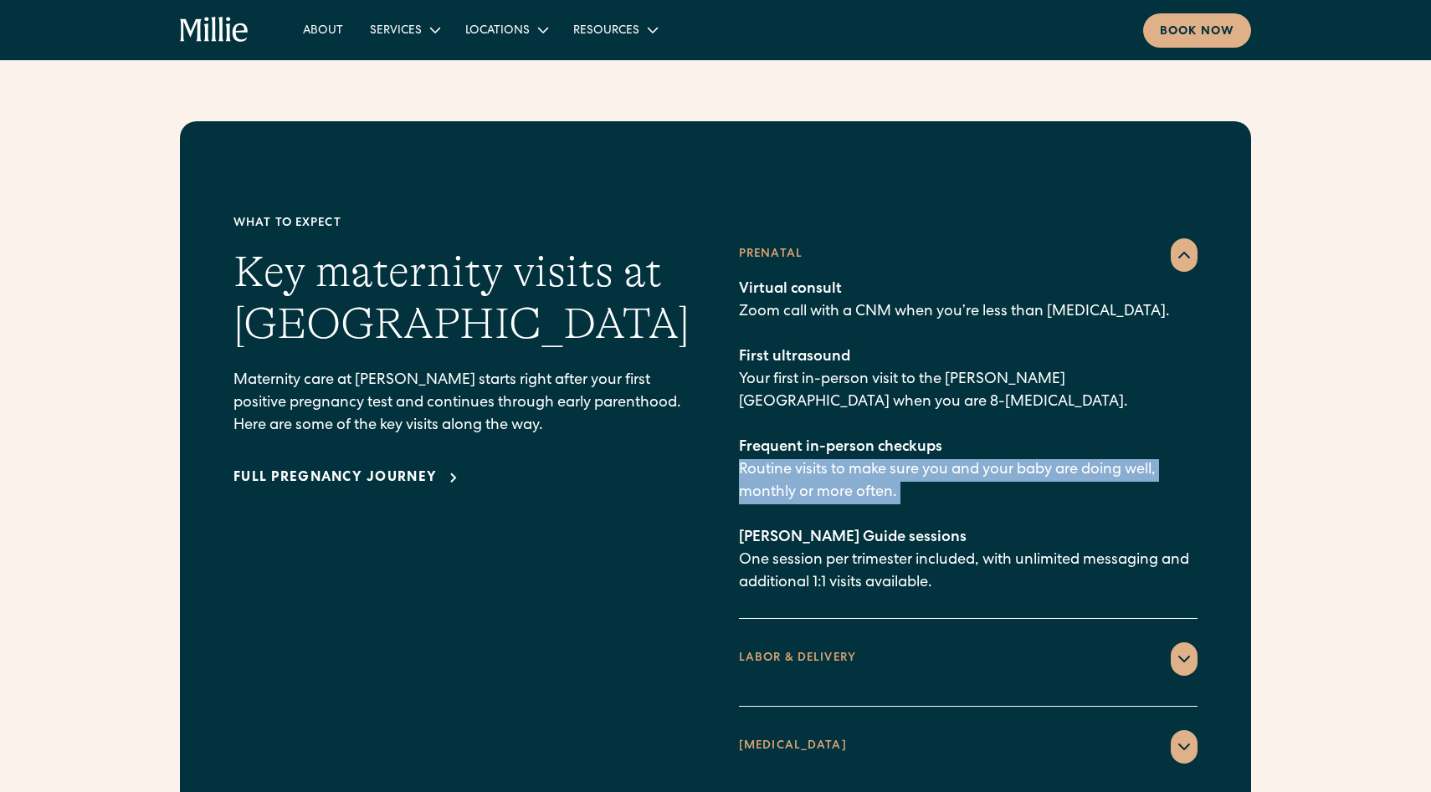
click at [820, 454] on p "Virtual consult Zoom call with a CNM when you’re less than 8 weeks pregnant. Fi…" at bounding box center [968, 437] width 459 height 316
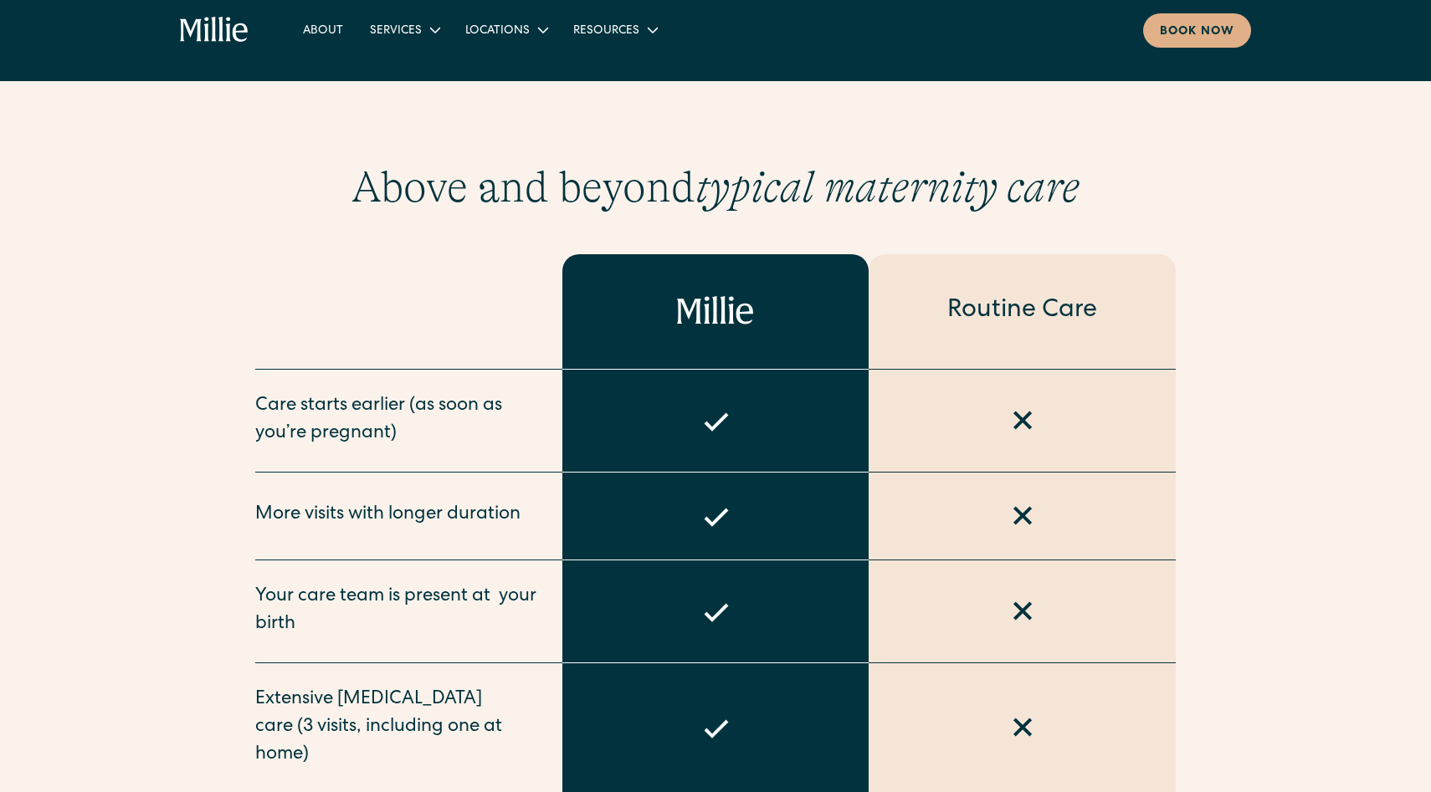
scroll to position [0, 0]
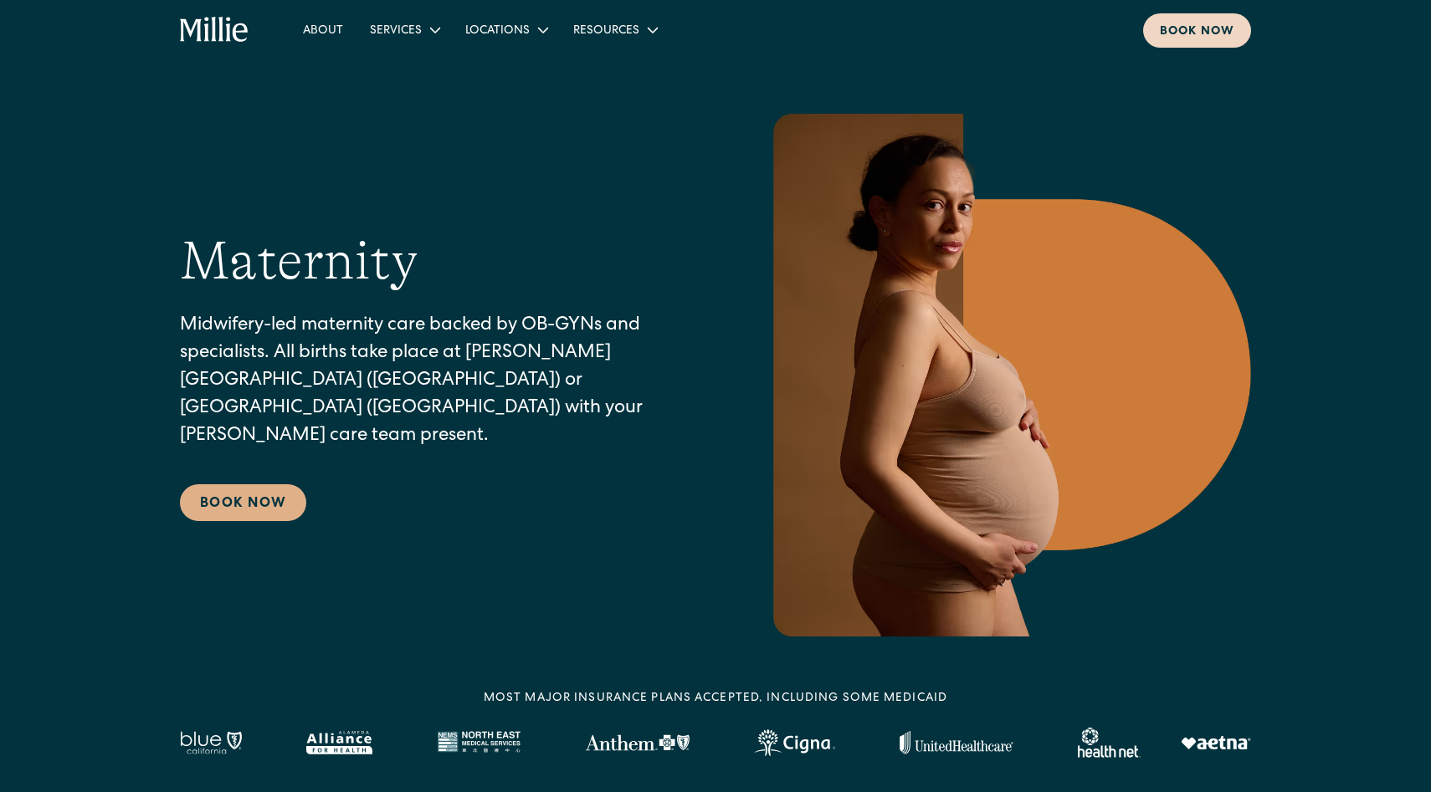
click at [1162, 38] on div "Book now" at bounding box center [1197, 32] width 74 height 18
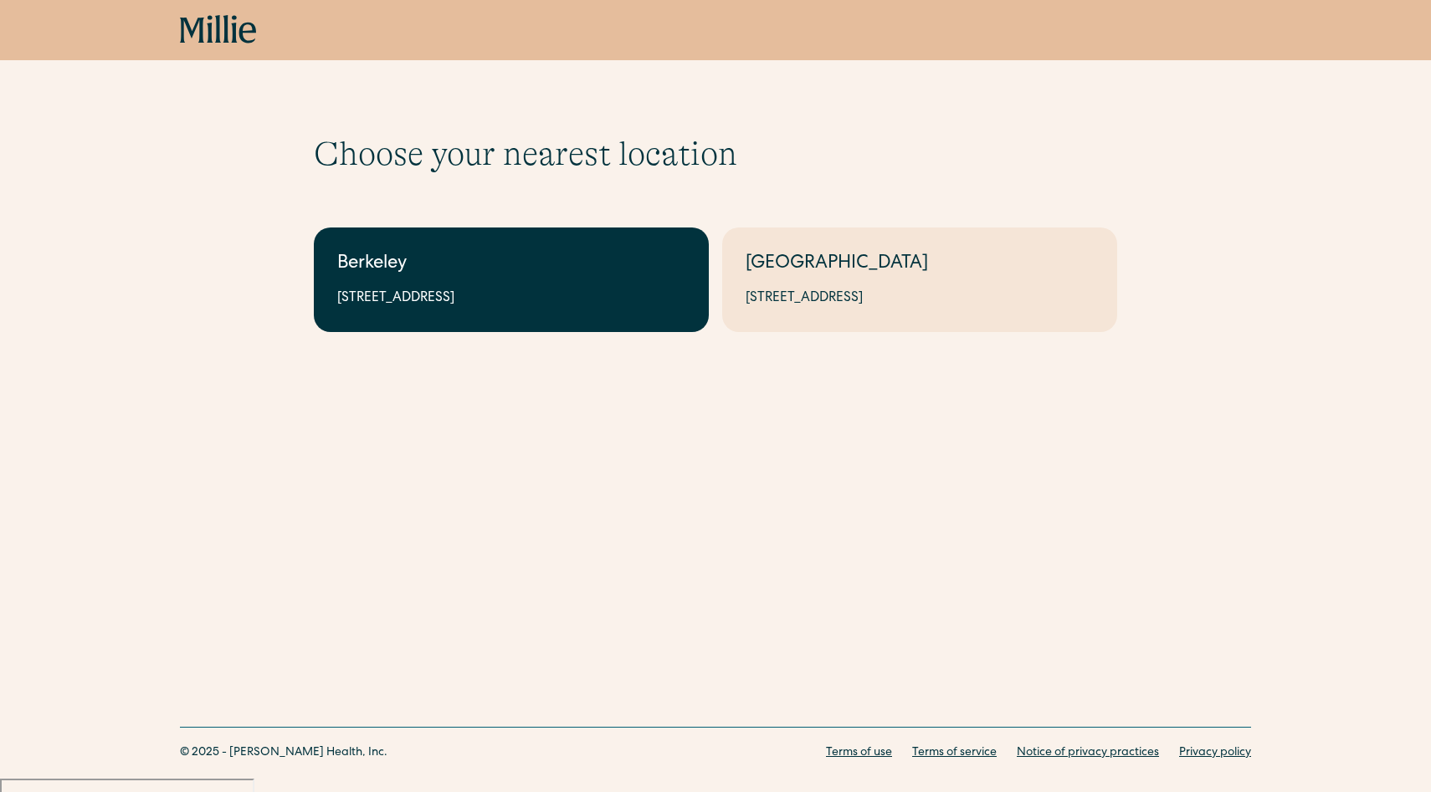
click at [570, 314] on link "Berkeley [STREET_ADDRESS]" at bounding box center [511, 280] width 395 height 105
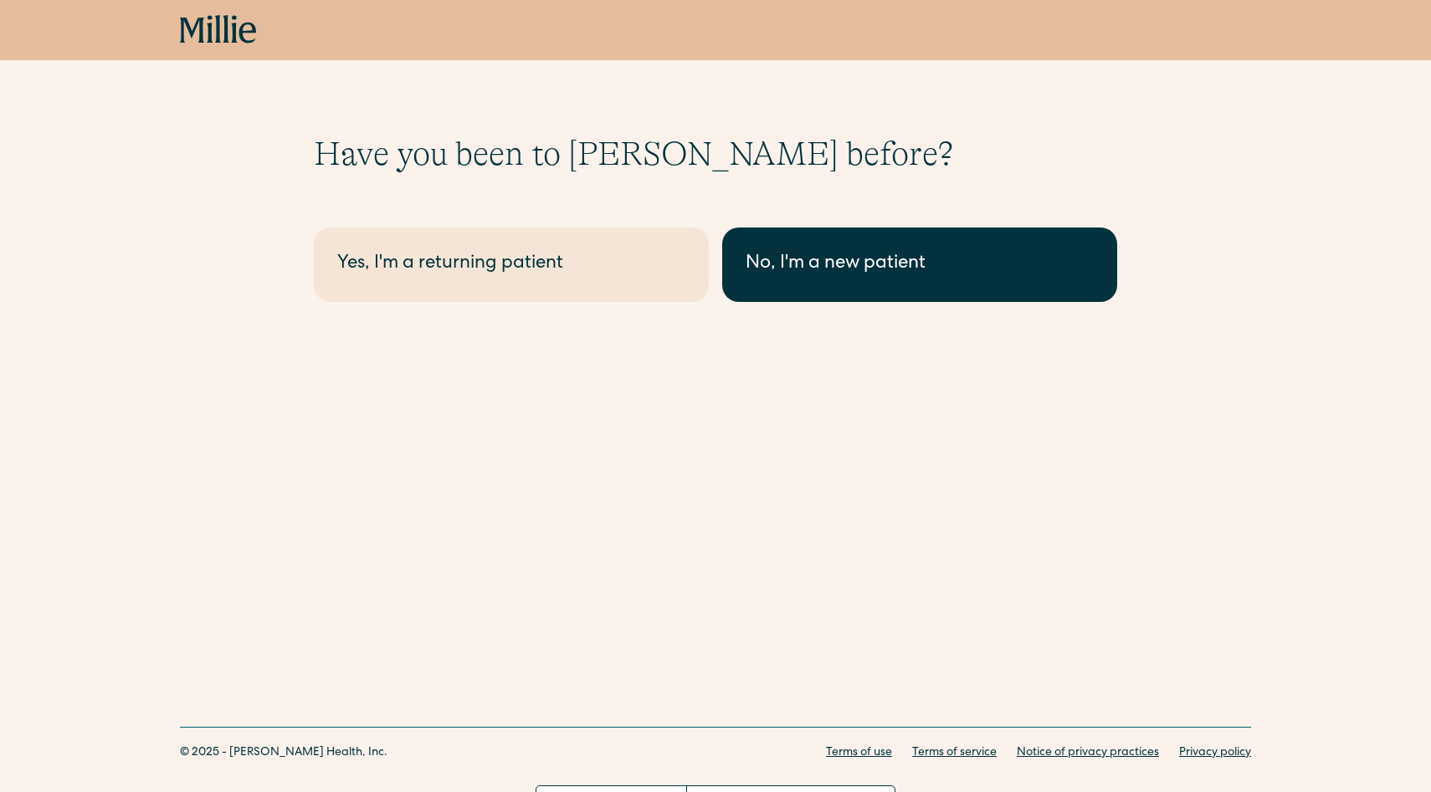
click at [800, 273] on div "No, I'm a new patient" at bounding box center [920, 265] width 348 height 28
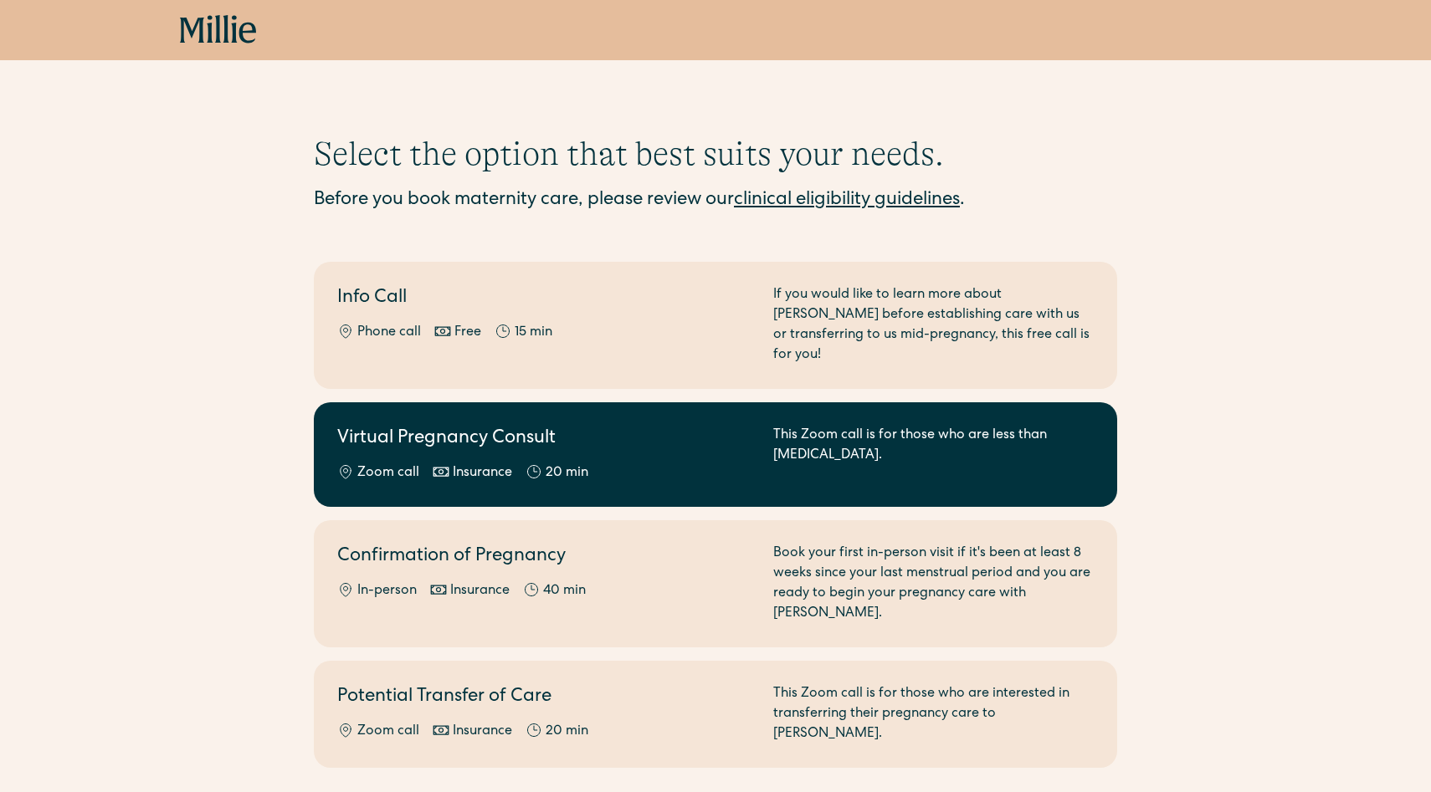
click at [914, 449] on div "This Zoom call is for those who are less than [MEDICAL_DATA]." at bounding box center [933, 455] width 320 height 58
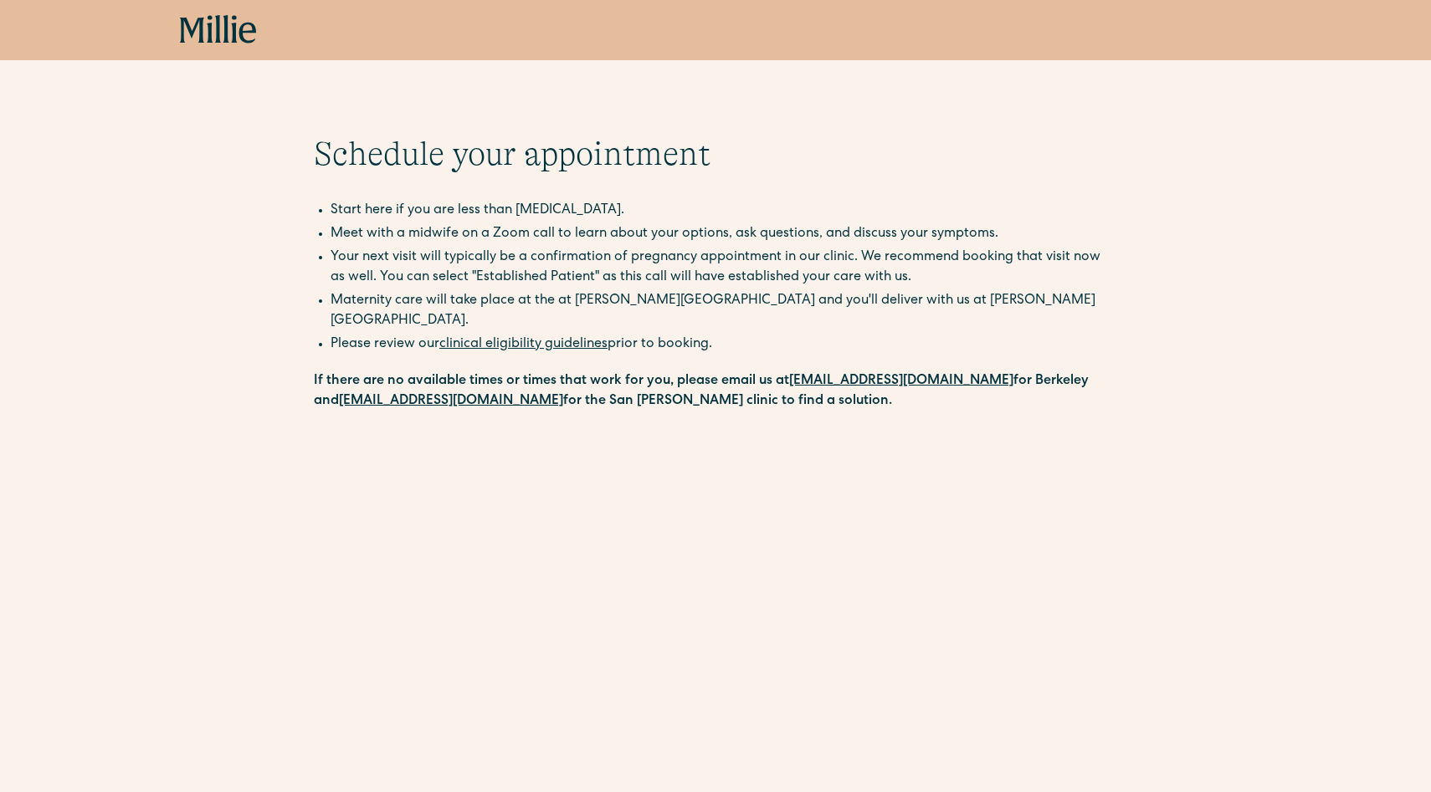
click at [192, 32] on icon at bounding box center [192, 30] width 24 height 25
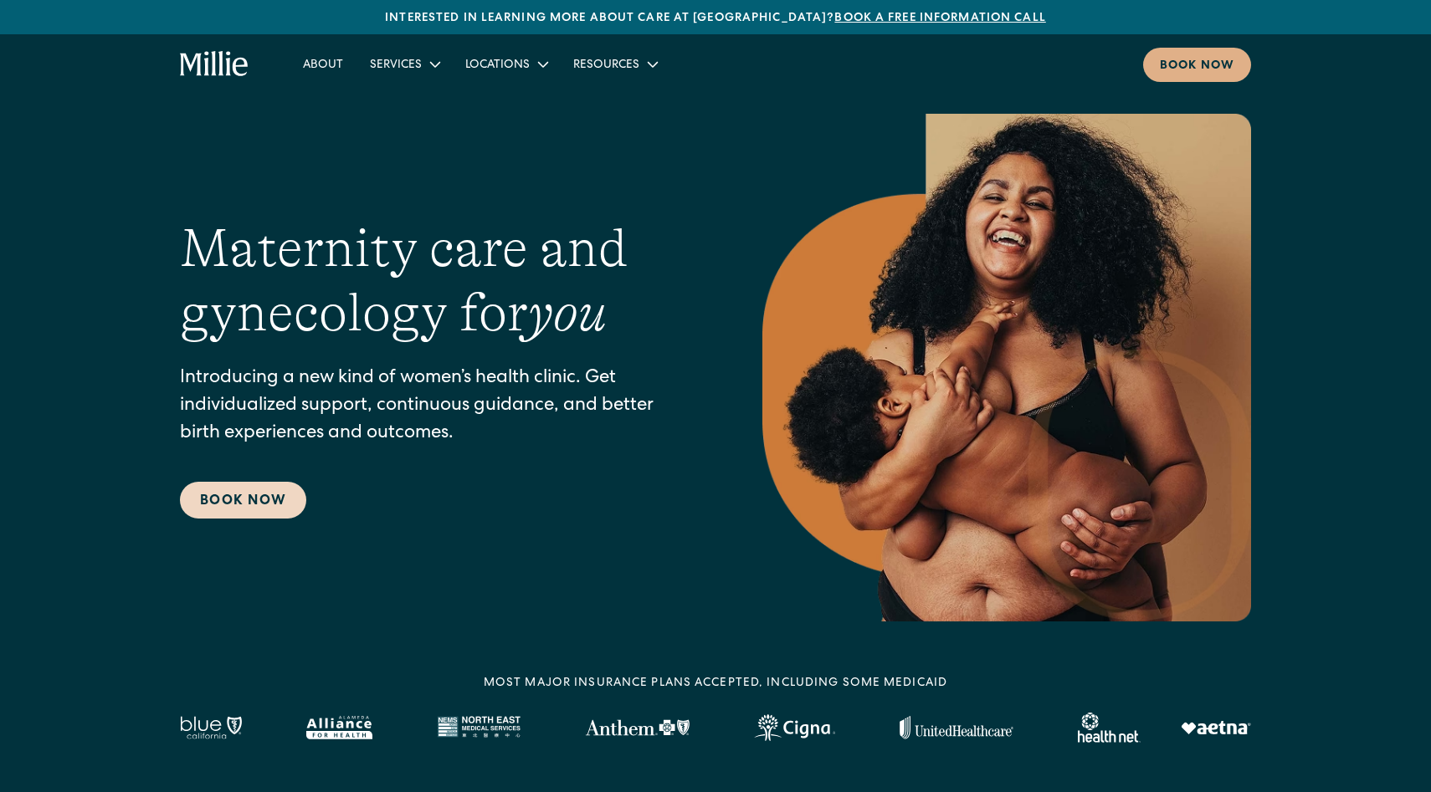
click at [224, 515] on link "Book Now" at bounding box center [243, 500] width 126 height 37
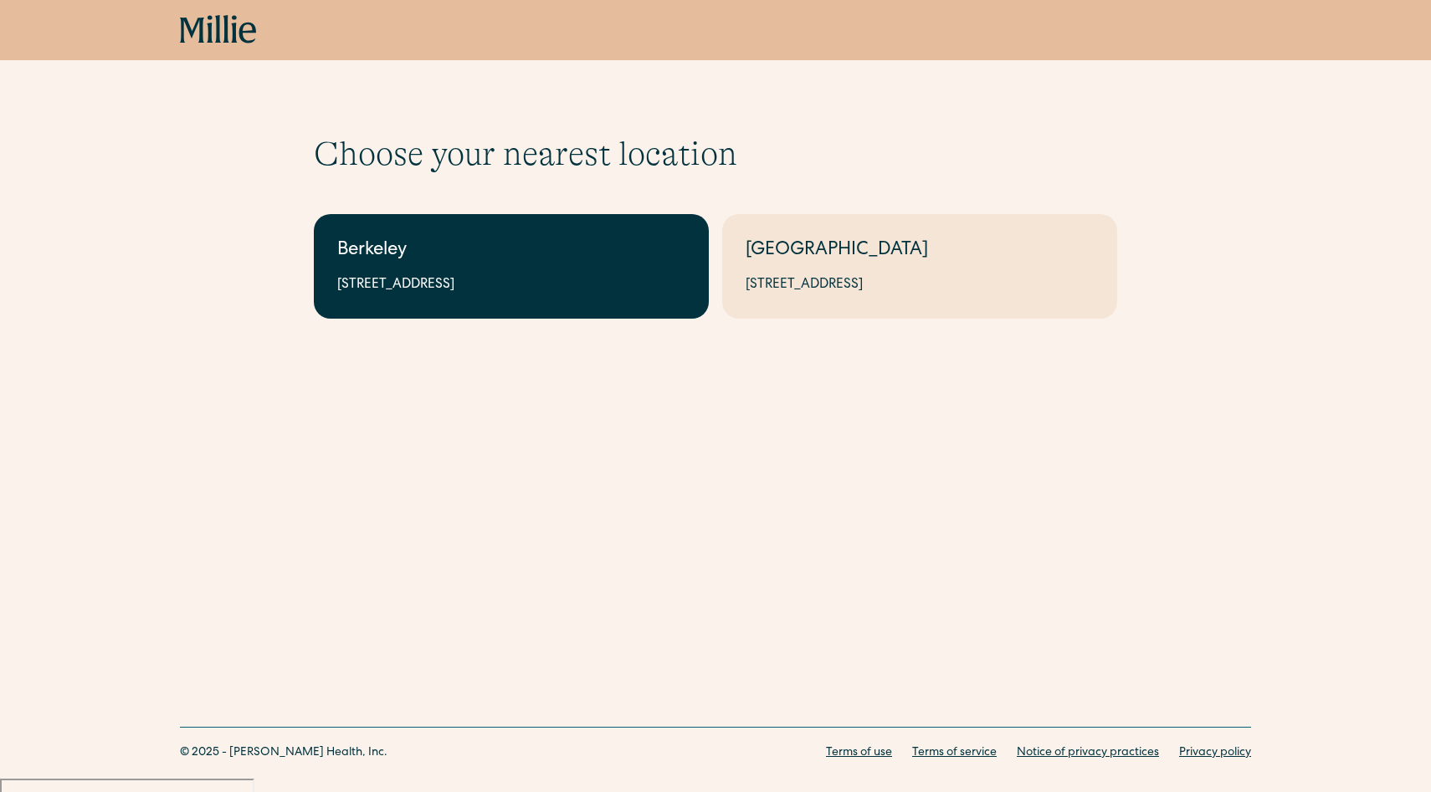
click at [523, 269] on link "Berkeley [STREET_ADDRESS]" at bounding box center [511, 266] width 395 height 105
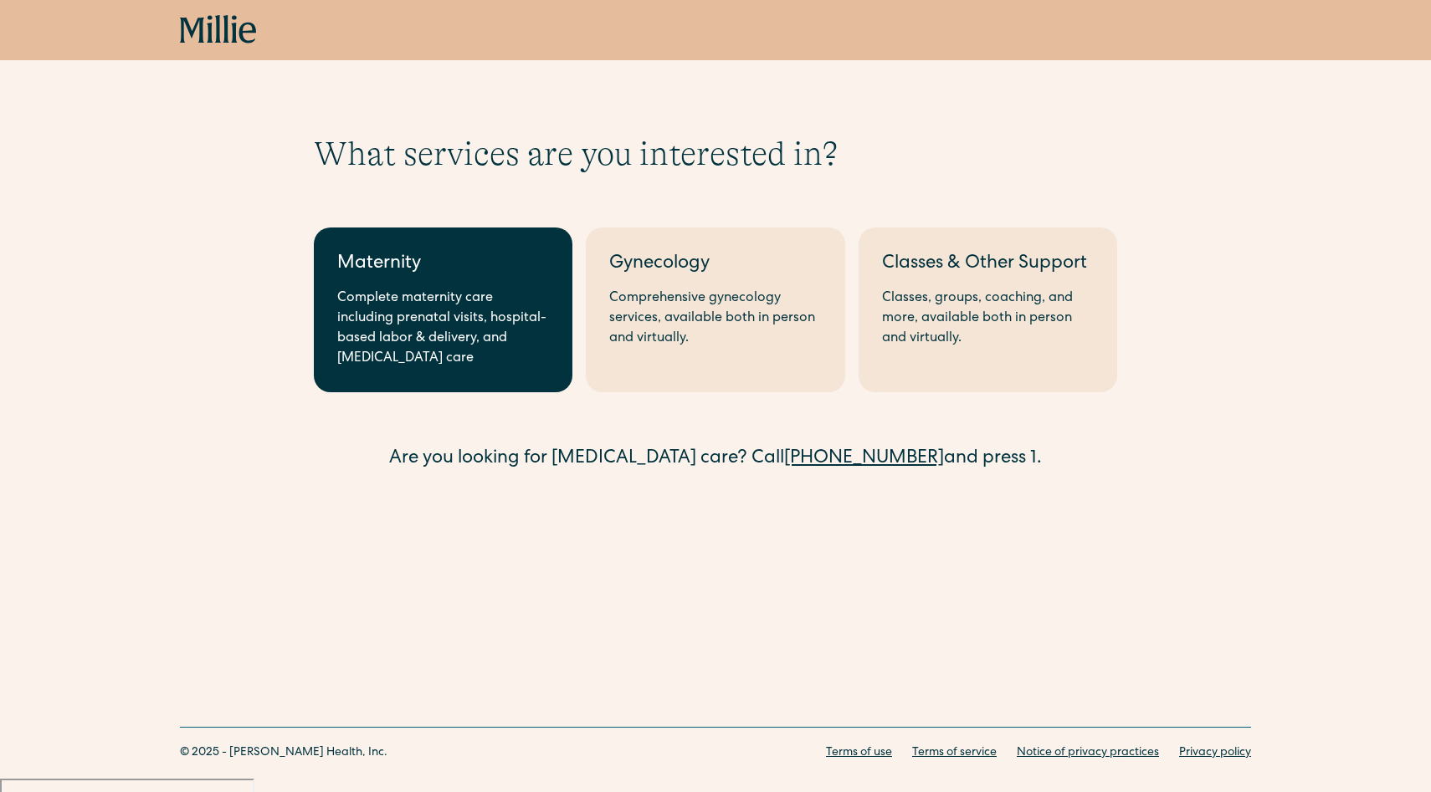
click at [425, 281] on link "Maternity Complete maternity care including prenatal visits, hospital-based lab…" at bounding box center [443, 310] width 259 height 165
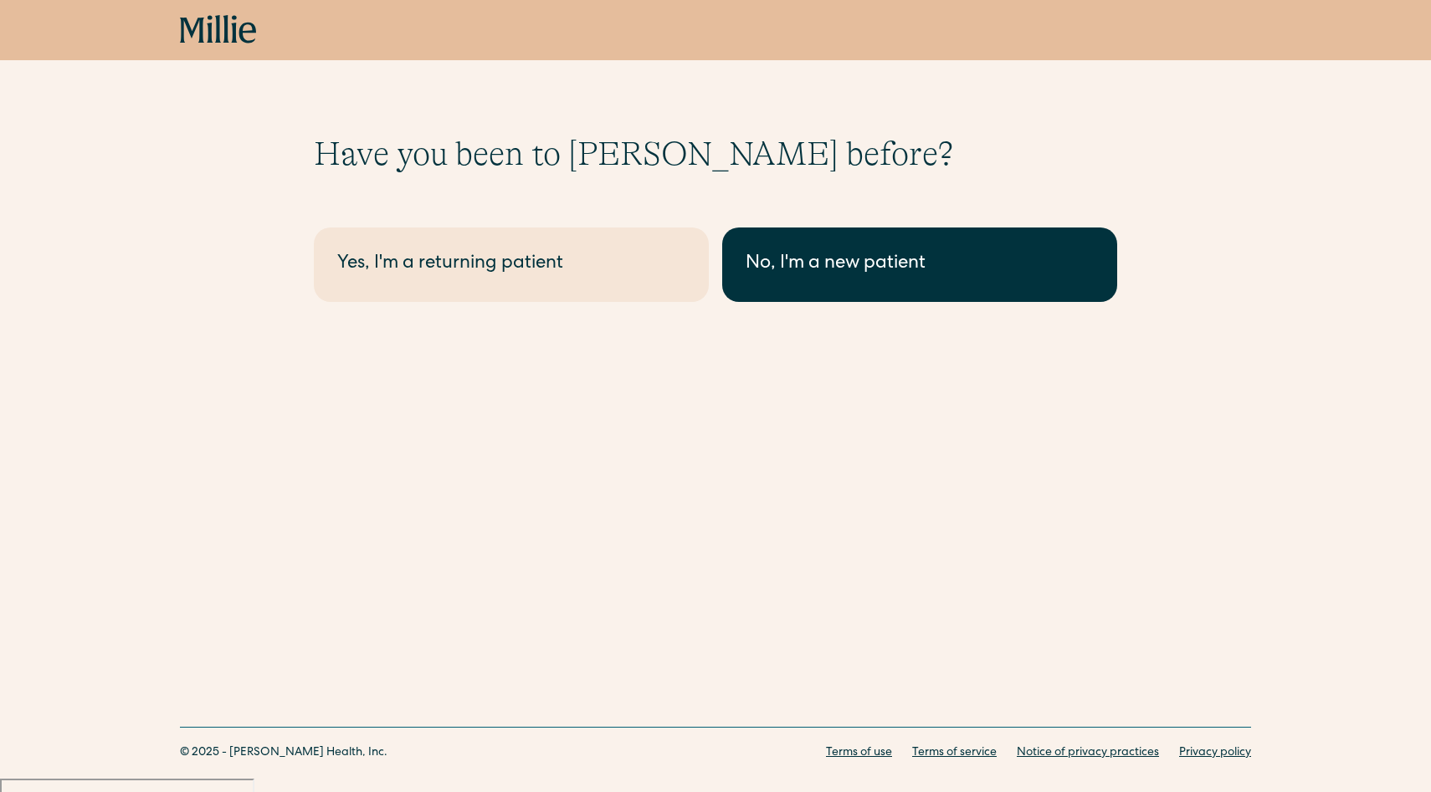
click at [813, 263] on div "No, I'm a new patient" at bounding box center [920, 265] width 348 height 28
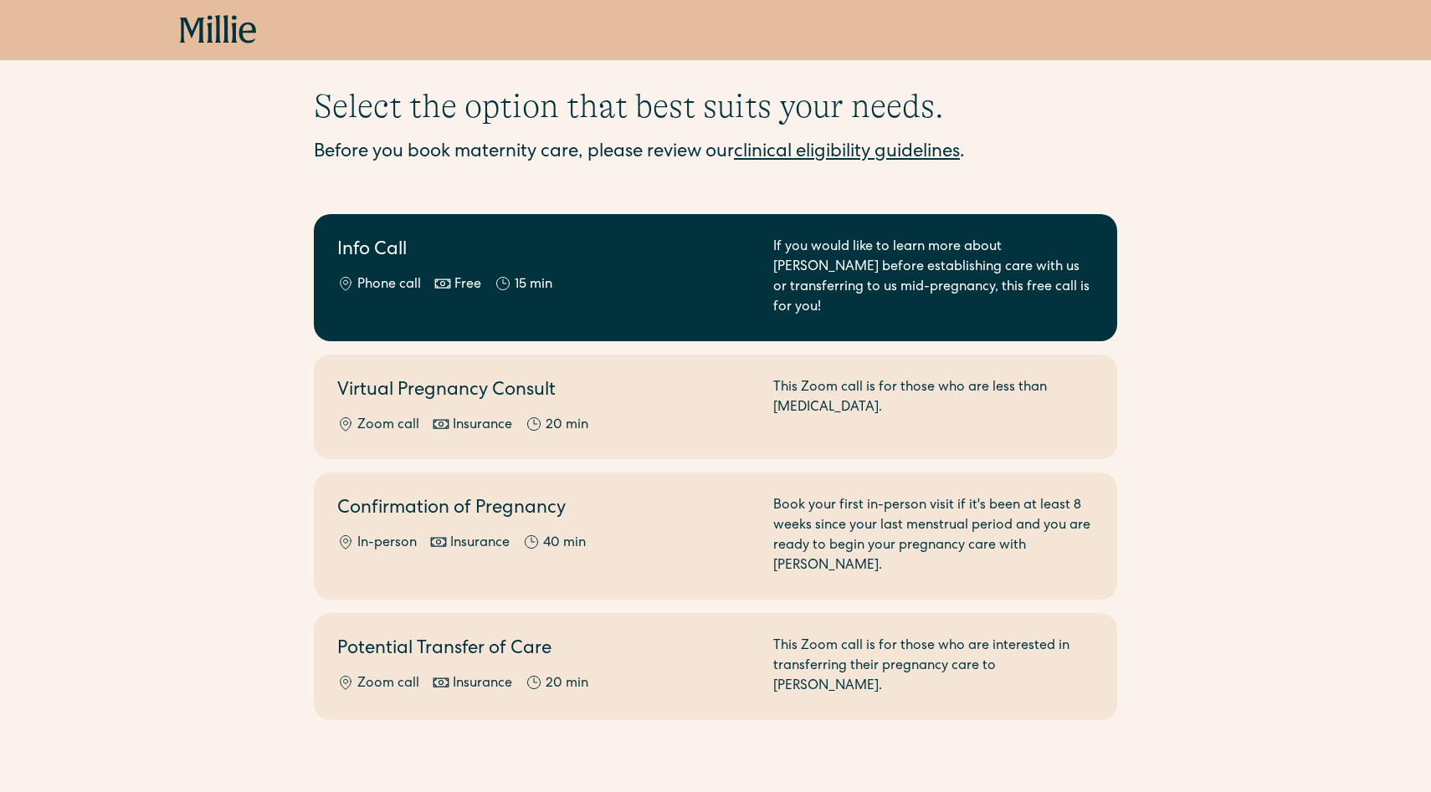
scroll to position [79, 0]
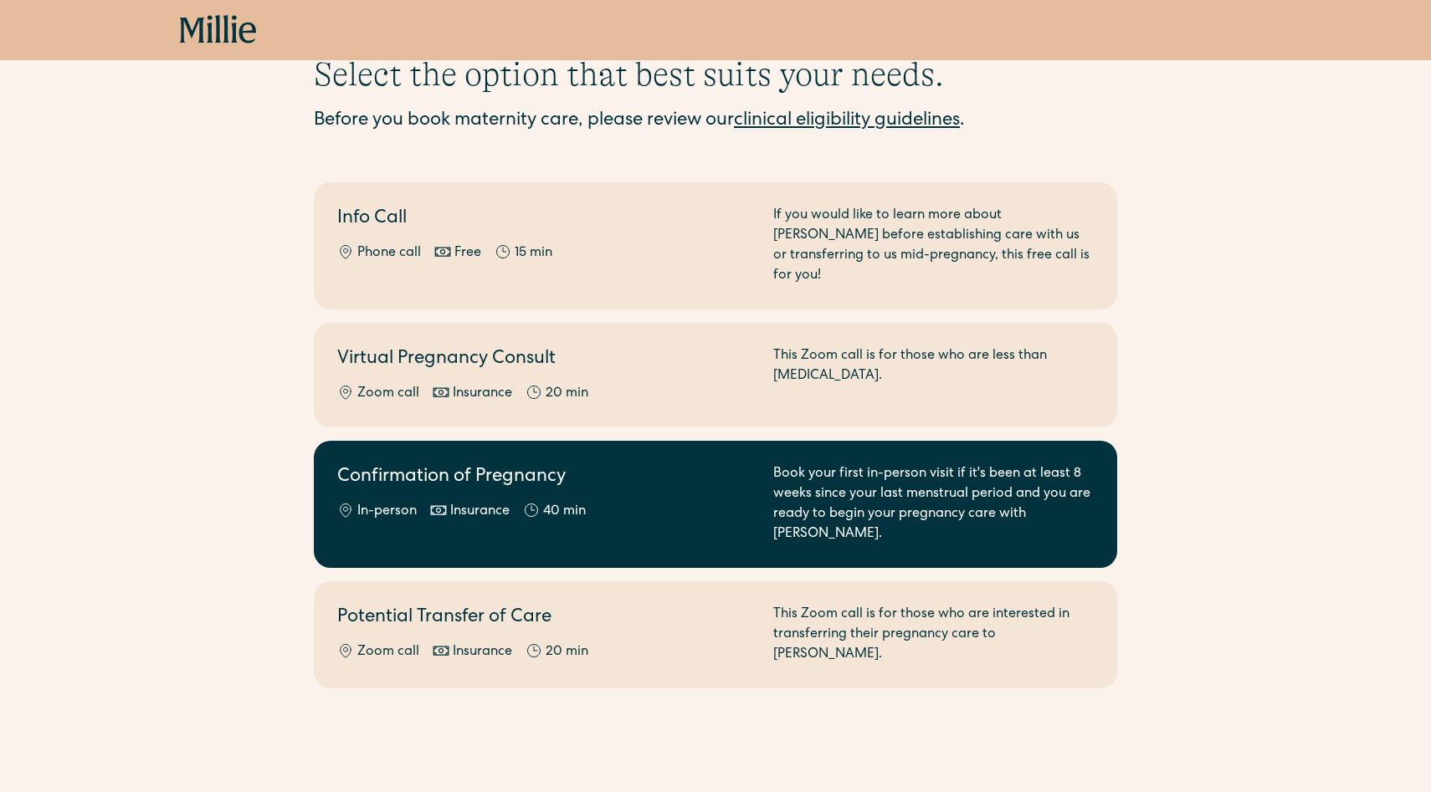
click at [845, 484] on div "Book your first in-person visit if it's been at least 8 weeks since your last m…" at bounding box center [933, 504] width 320 height 80
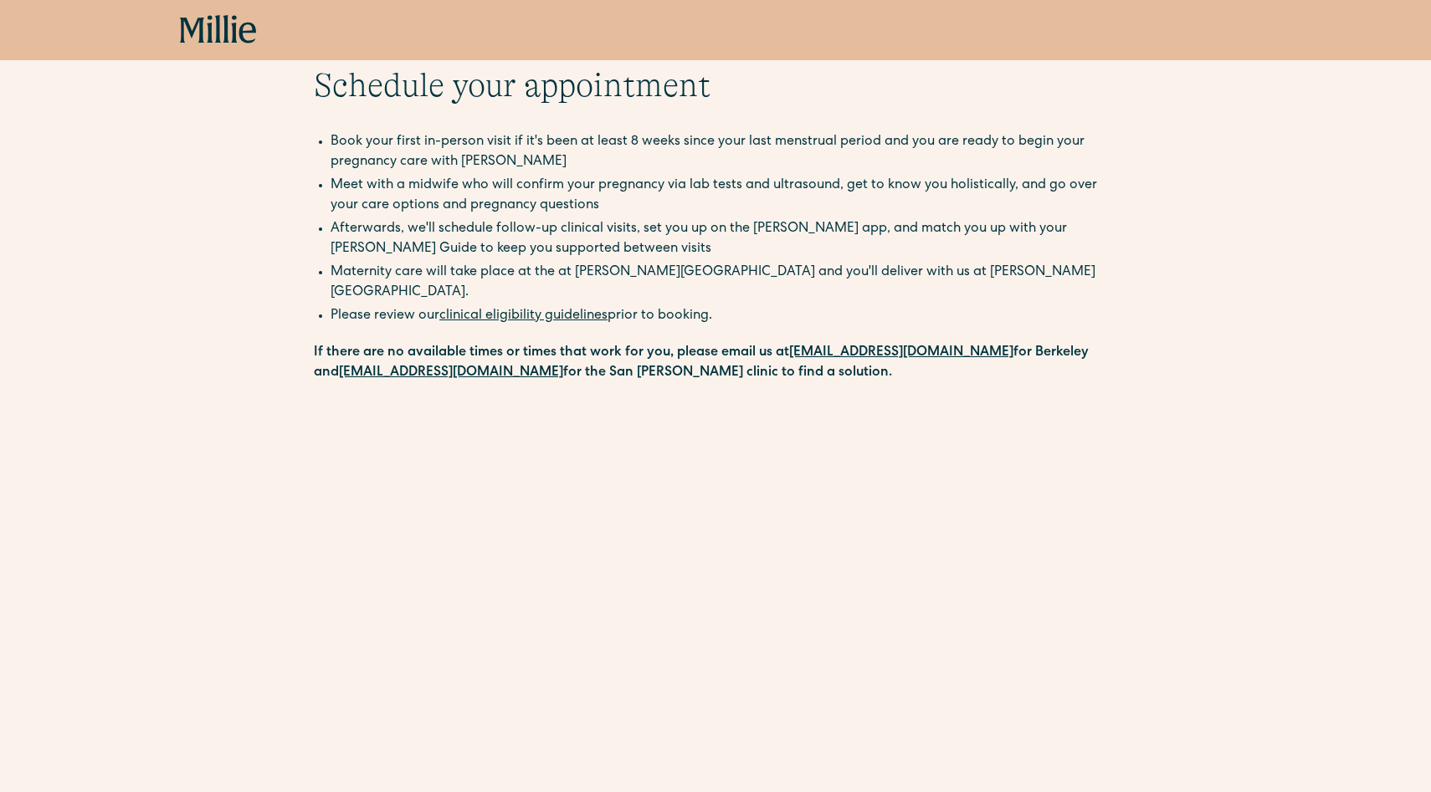
scroll to position [72, 0]
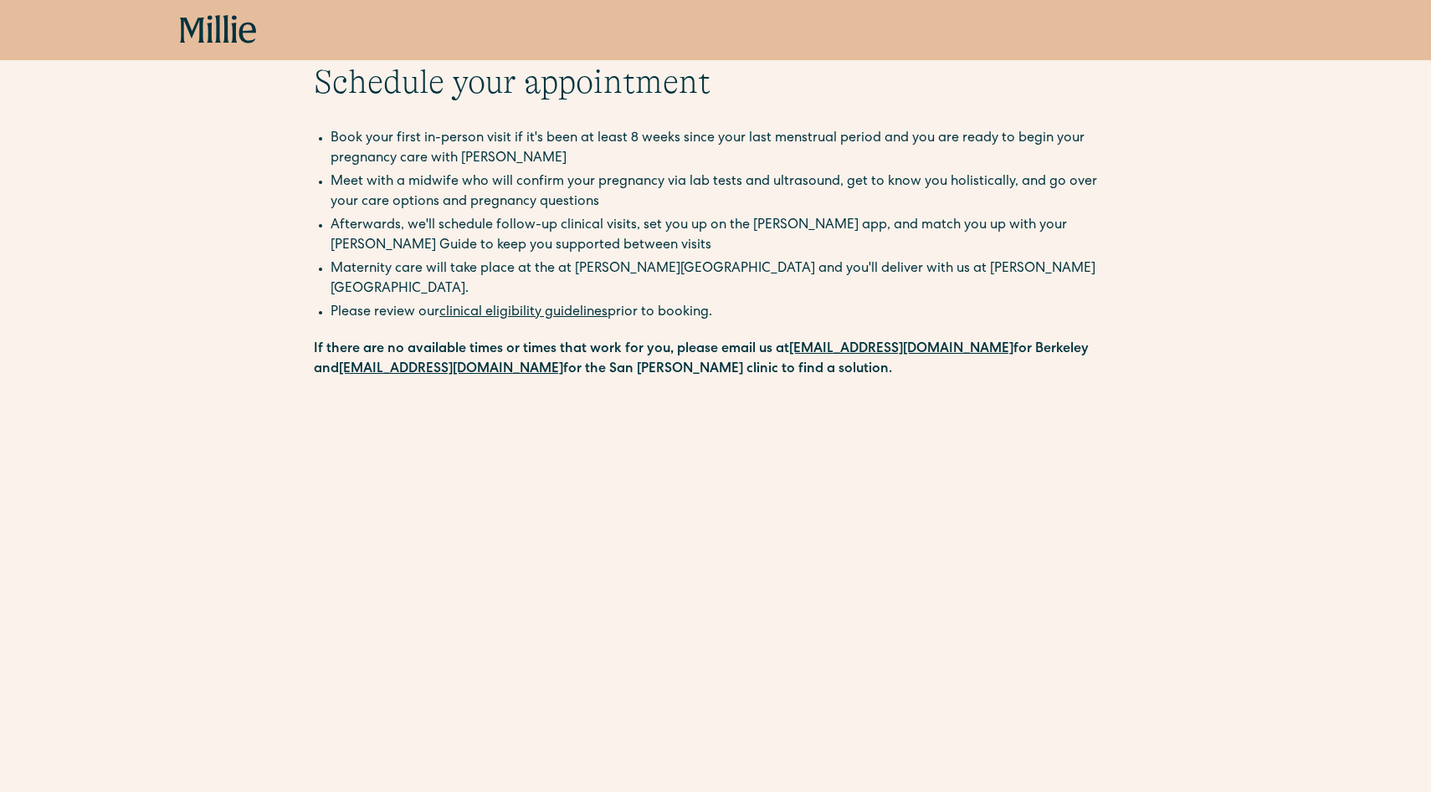
click at [571, 306] on link "clinical eligibility guidelines" at bounding box center [523, 312] width 168 height 13
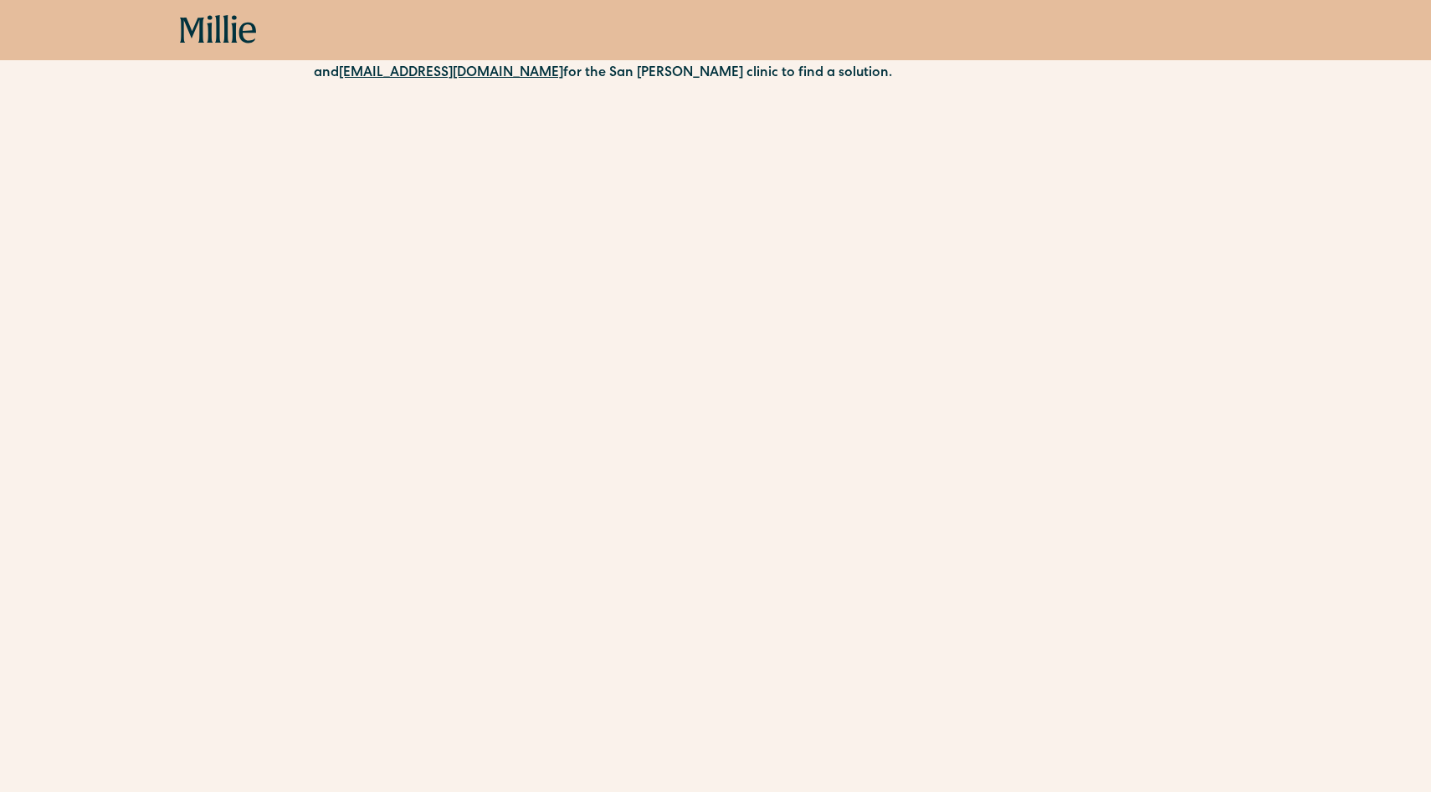
scroll to position [360, 0]
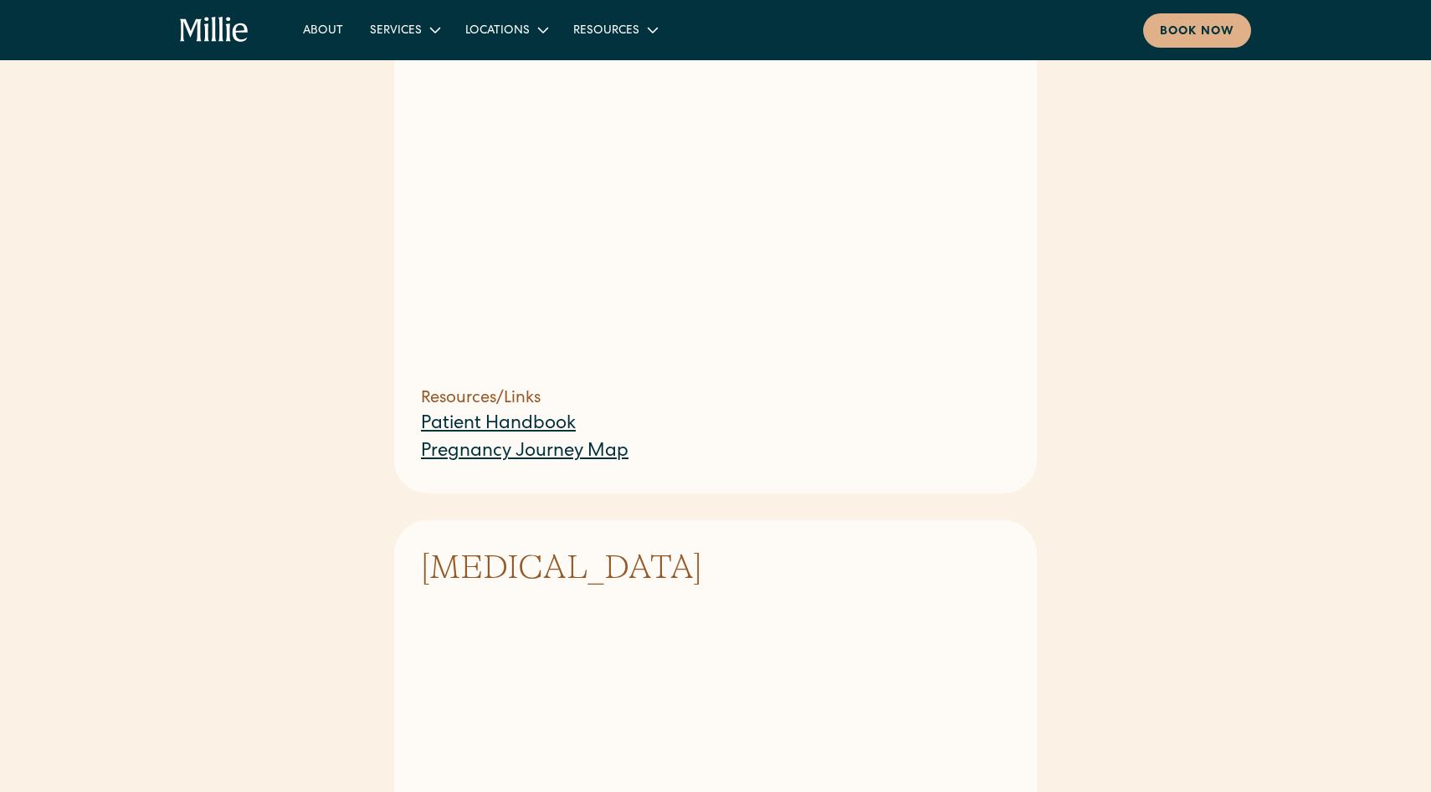
scroll to position [504, 0]
click at [520, 414] on link "Patient Handbook" at bounding box center [498, 423] width 155 height 18
